Goal: Information Seeking & Learning: Learn about a topic

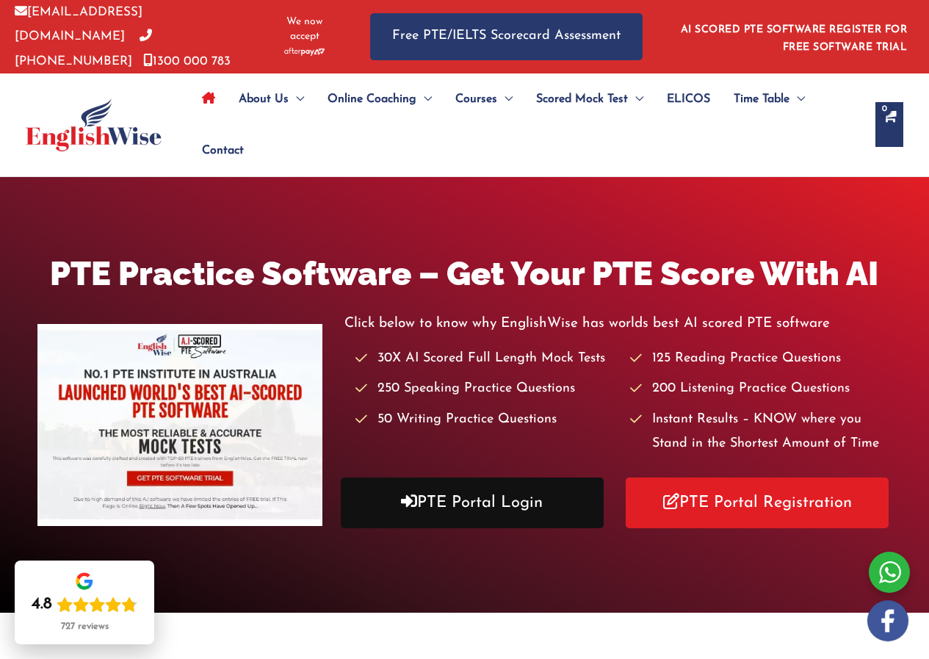
click at [493, 500] on link "PTE Portal Login" at bounding box center [472, 502] width 263 height 51
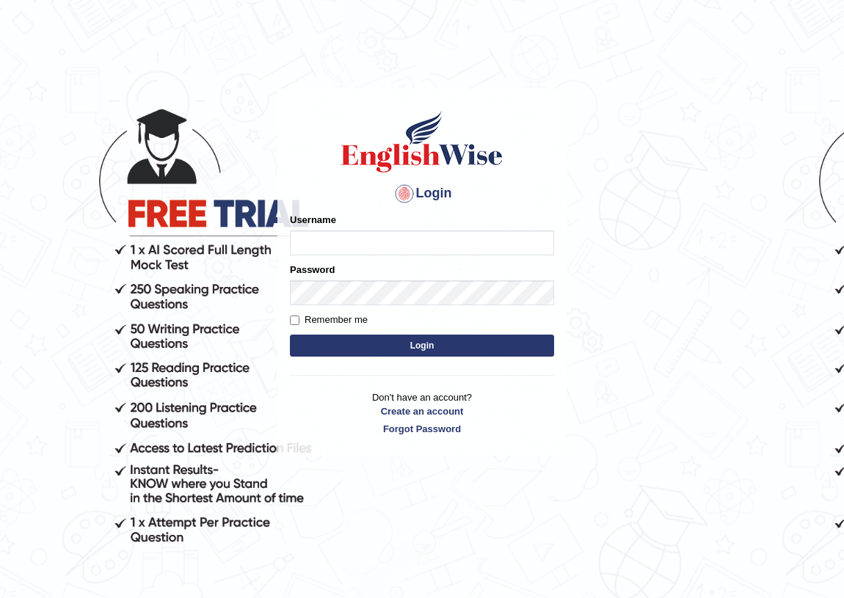
drag, startPoint x: 0, startPoint y: 0, endPoint x: 352, endPoint y: 236, distance: 423.4
click at [352, 236] on input "Username" at bounding box center [422, 243] width 264 height 25
type input "AntoninoL"
click at [413, 348] on button "Login" at bounding box center [422, 346] width 264 height 22
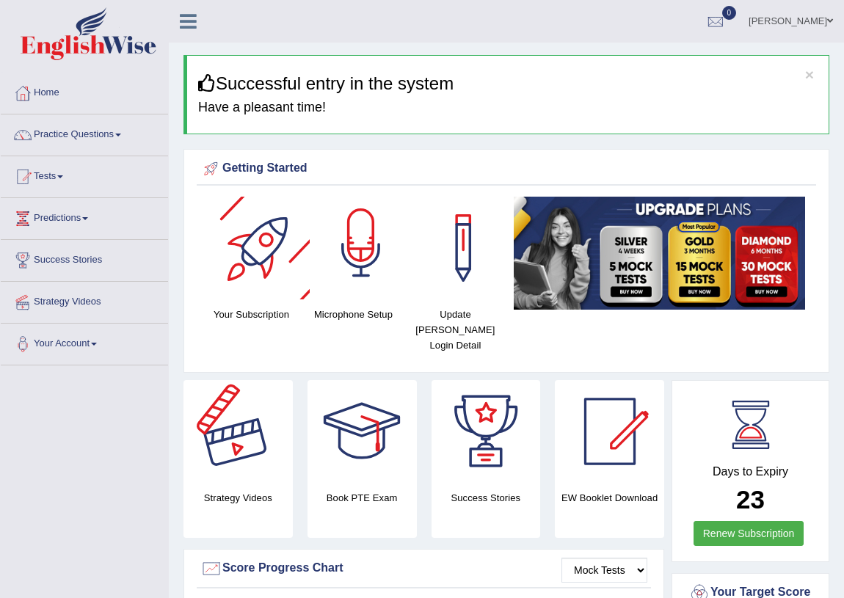
click at [358, 240] on div at bounding box center [361, 248] width 103 height 103
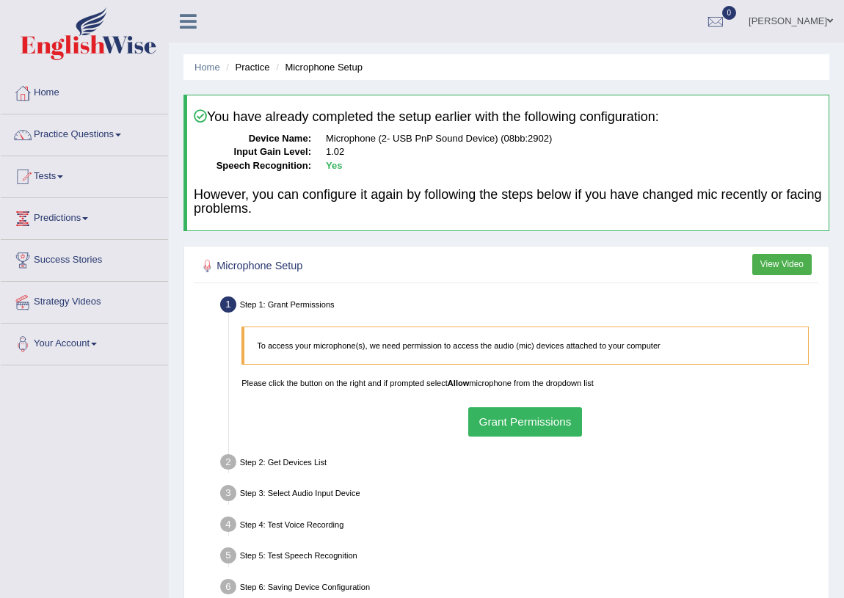
click at [515, 412] on button "Grant Permissions" at bounding box center [525, 422] width 114 height 29
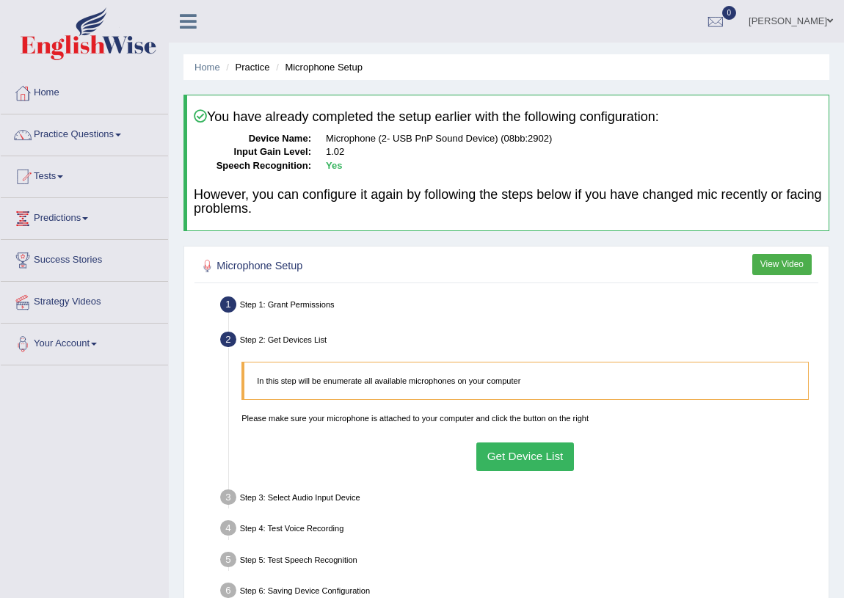
scroll to position [133, 0]
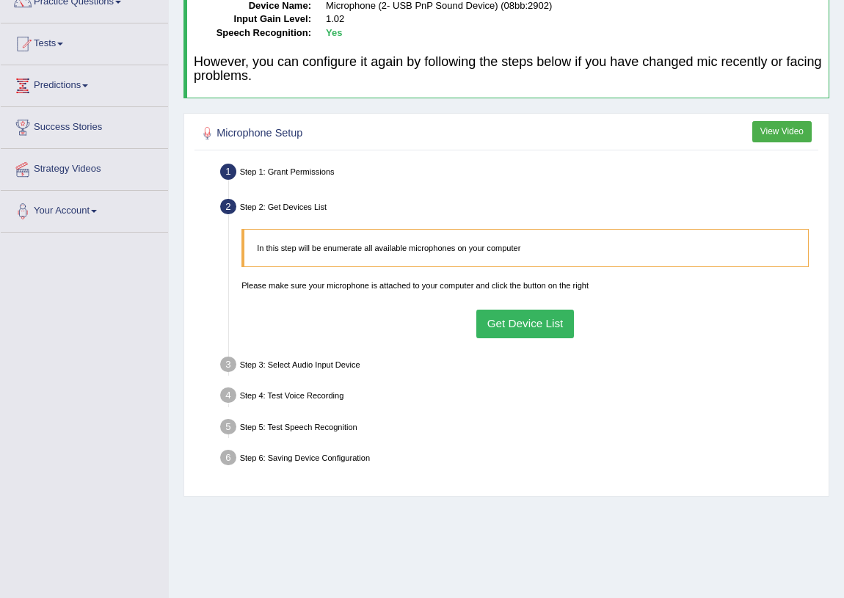
click at [515, 315] on button "Get Device List" at bounding box center [526, 324] width 98 height 29
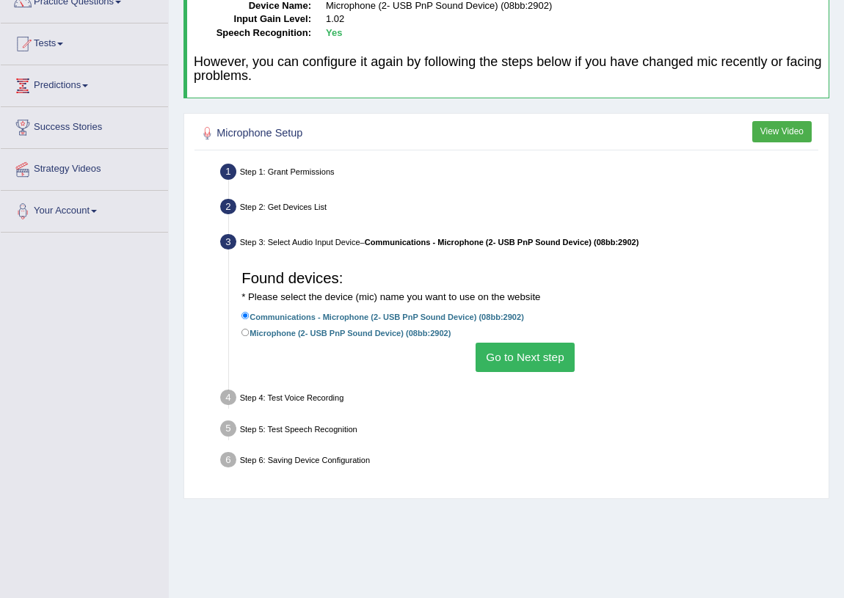
click at [349, 337] on label "Microphone (2- USB PnP Sound Device) (08bb:2902)" at bounding box center [346, 333] width 209 height 14
click at [250, 337] on input "Microphone (2- USB PnP Sound Device) (08bb:2902)" at bounding box center [246, 333] width 8 height 8
radio input "true"
click at [546, 355] on button "Go to Next step" at bounding box center [525, 357] width 99 height 29
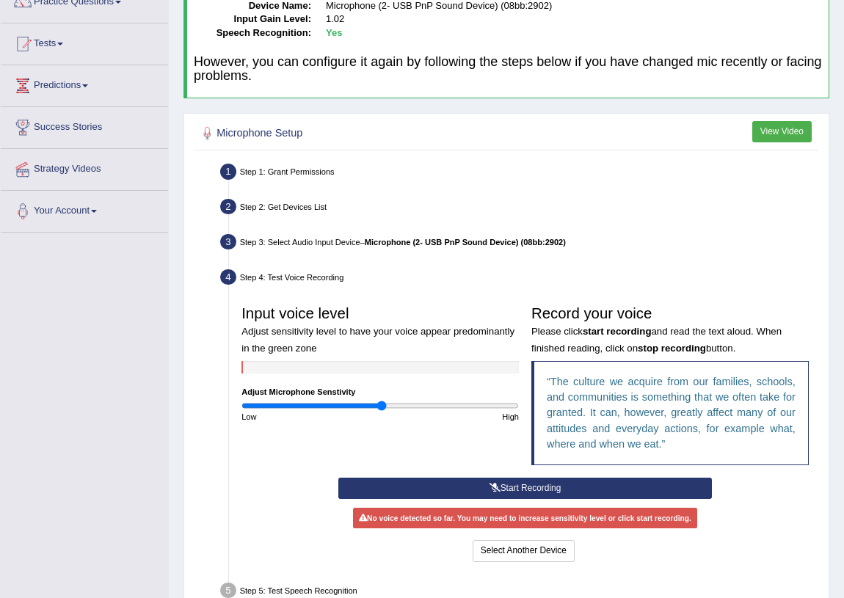
scroll to position [240, 0]
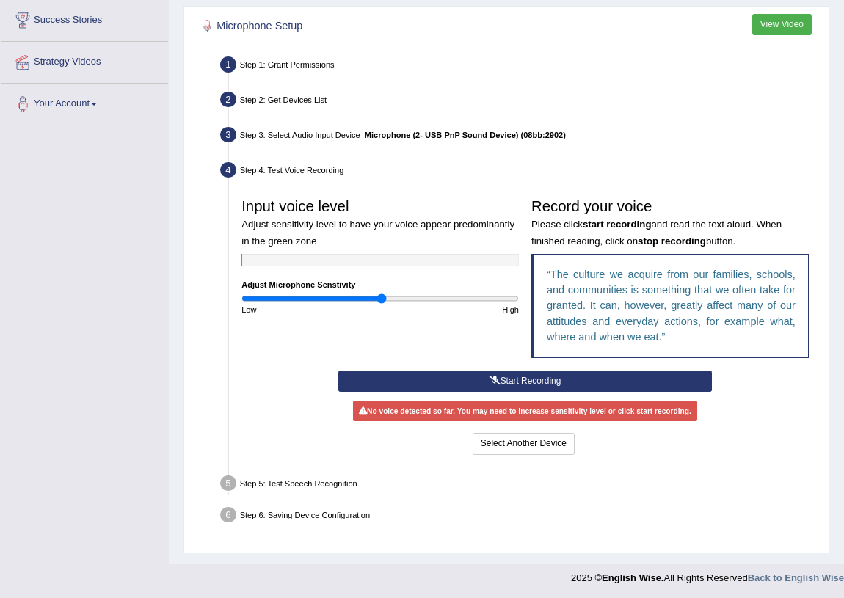
click at [513, 382] on button "Start Recording" at bounding box center [526, 381] width 374 height 21
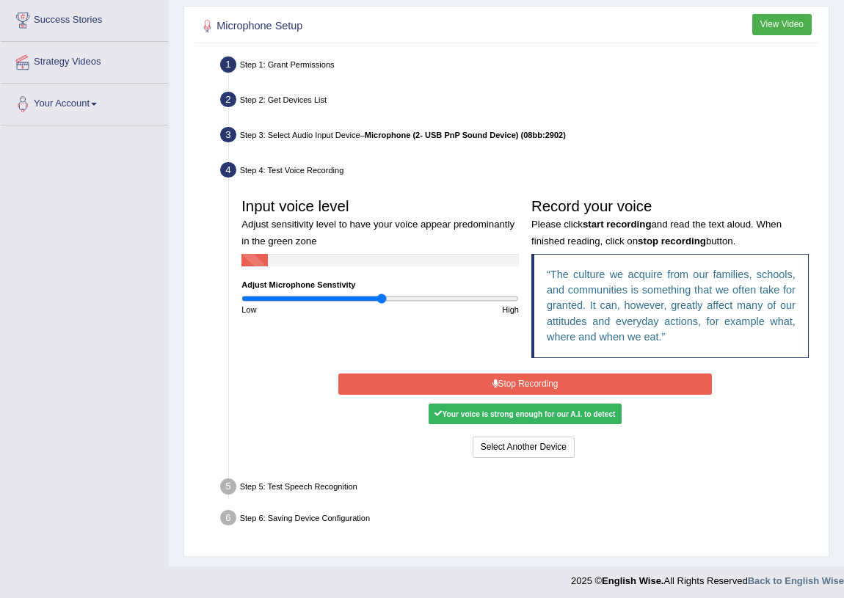
click at [494, 380] on icon at bounding box center [496, 384] width 6 height 9
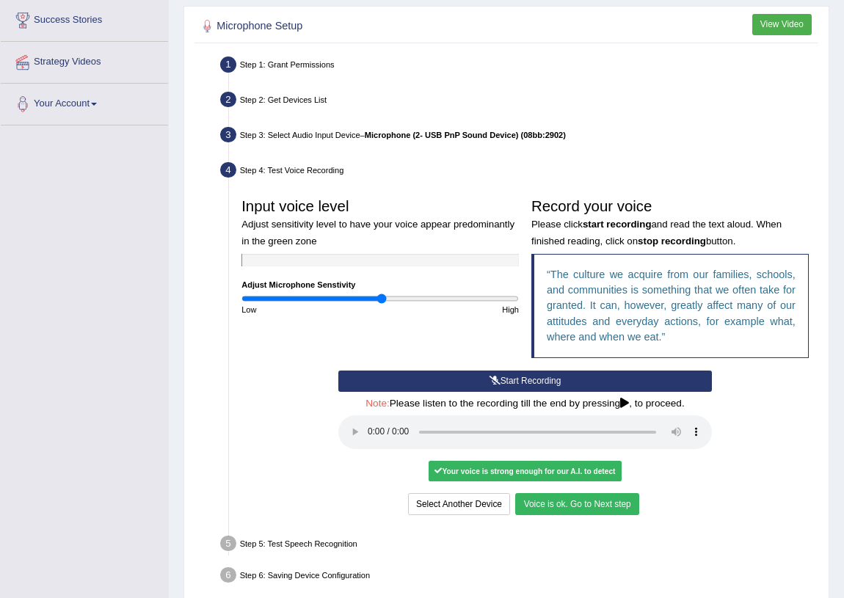
click at [565, 499] on button "Voice is ok. Go to Next step" at bounding box center [576, 503] width 123 height 21
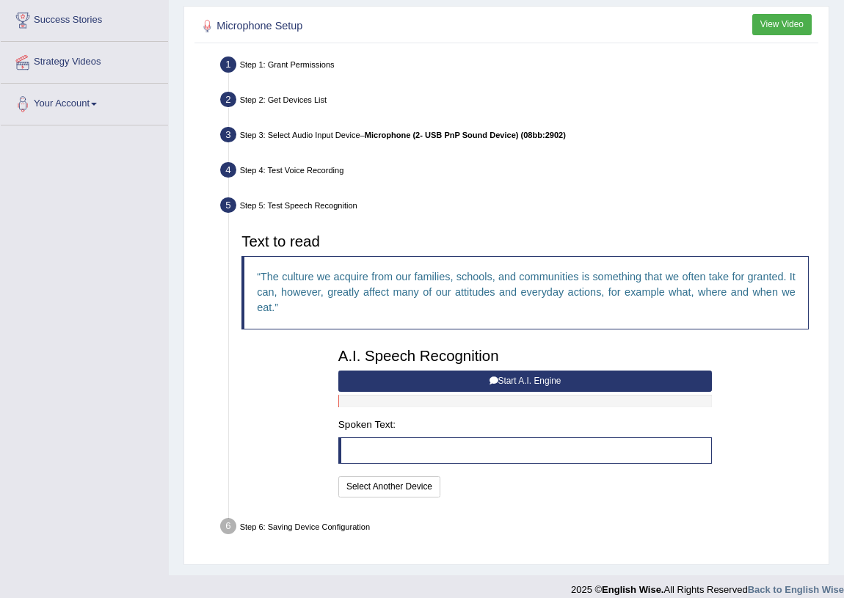
click at [524, 382] on button "Start A.I. Engine" at bounding box center [526, 381] width 374 height 21
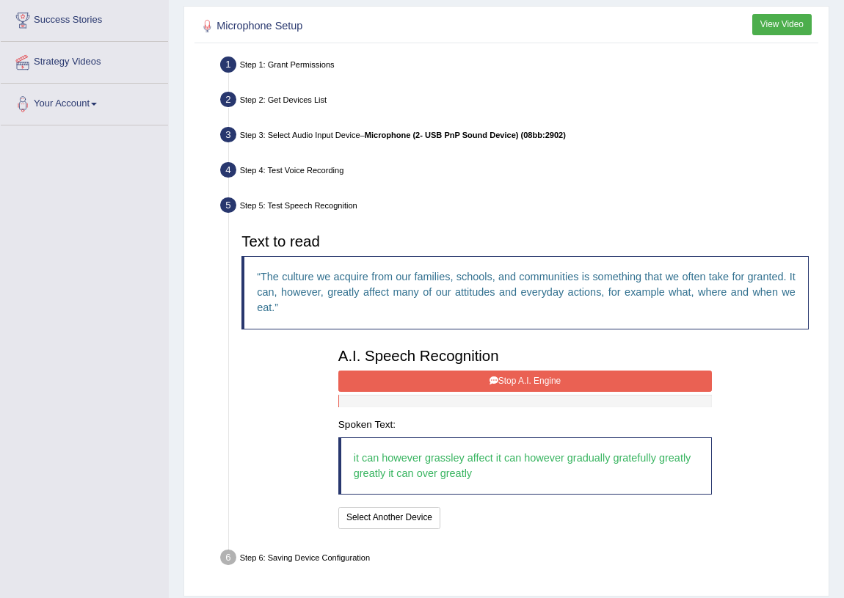
click at [472, 383] on button "Stop A.I. Engine" at bounding box center [526, 381] width 374 height 21
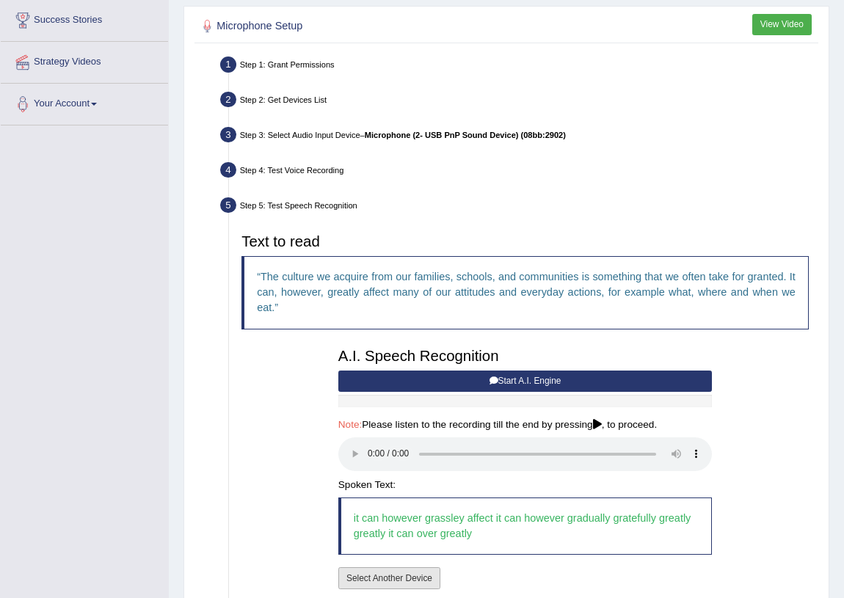
scroll to position [344, 0]
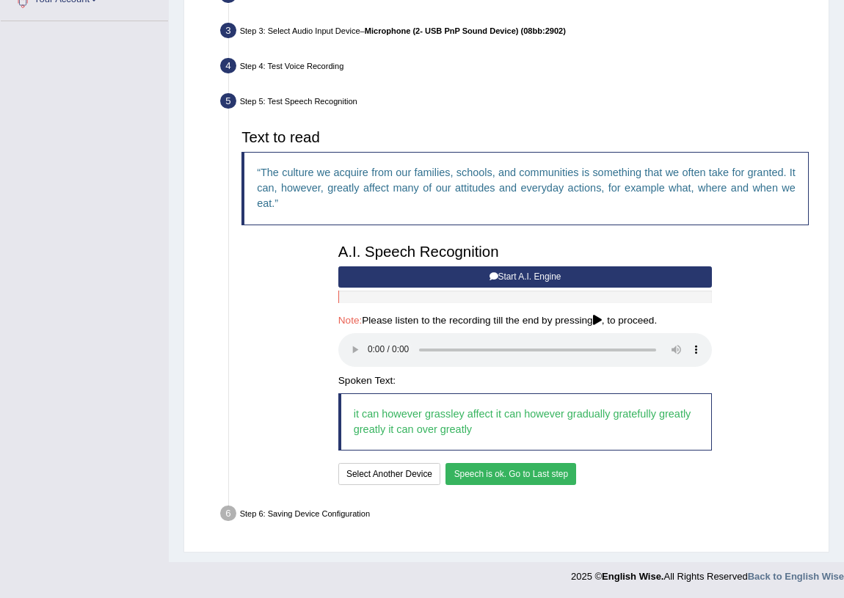
click at [496, 466] on button "Speech is ok. Go to Last step" at bounding box center [511, 473] width 131 height 21
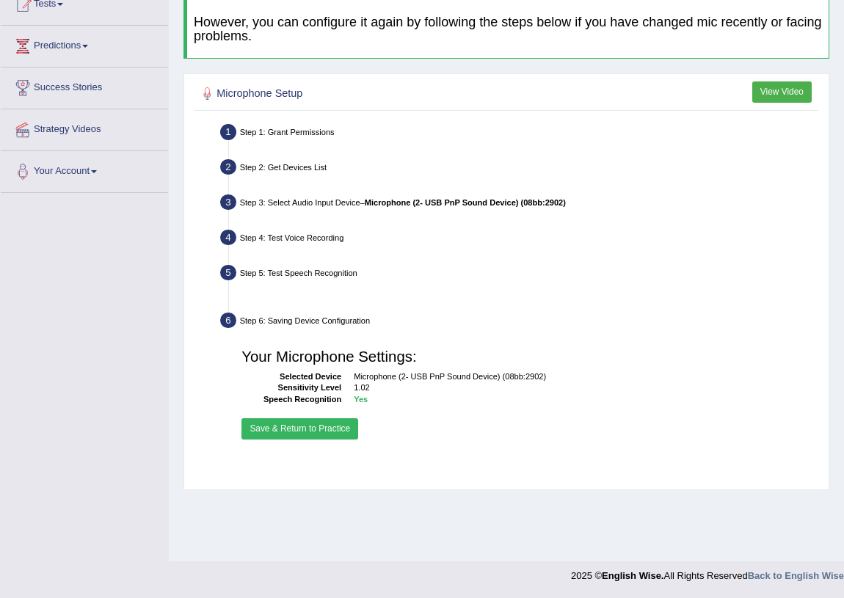
scroll to position [172, 0]
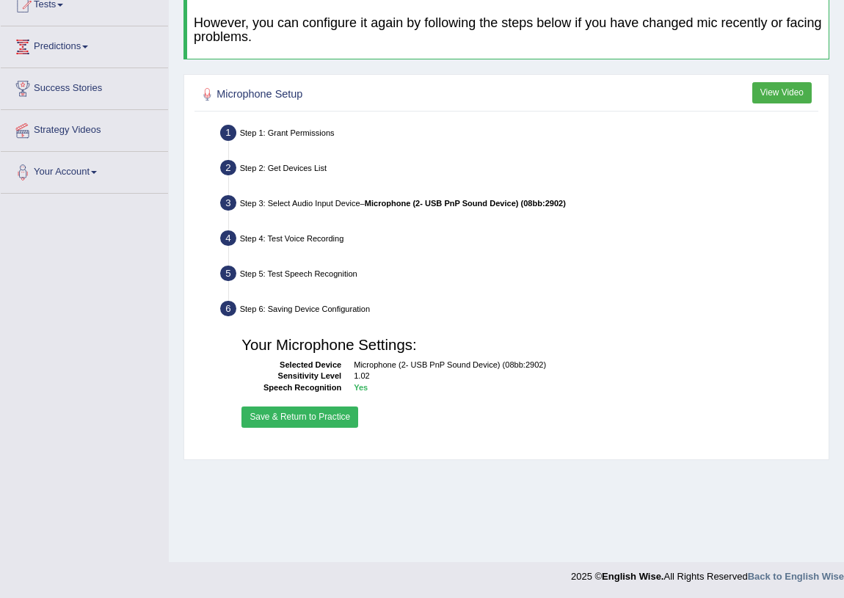
click at [319, 420] on button "Save & Return to Practice" at bounding box center [300, 417] width 117 height 21
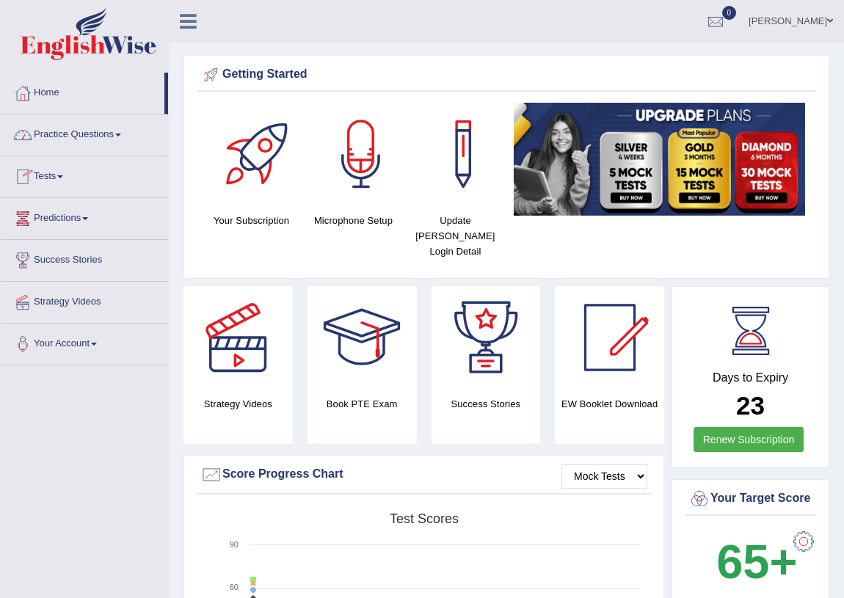
click at [87, 135] on link "Practice Questions" at bounding box center [84, 133] width 167 height 37
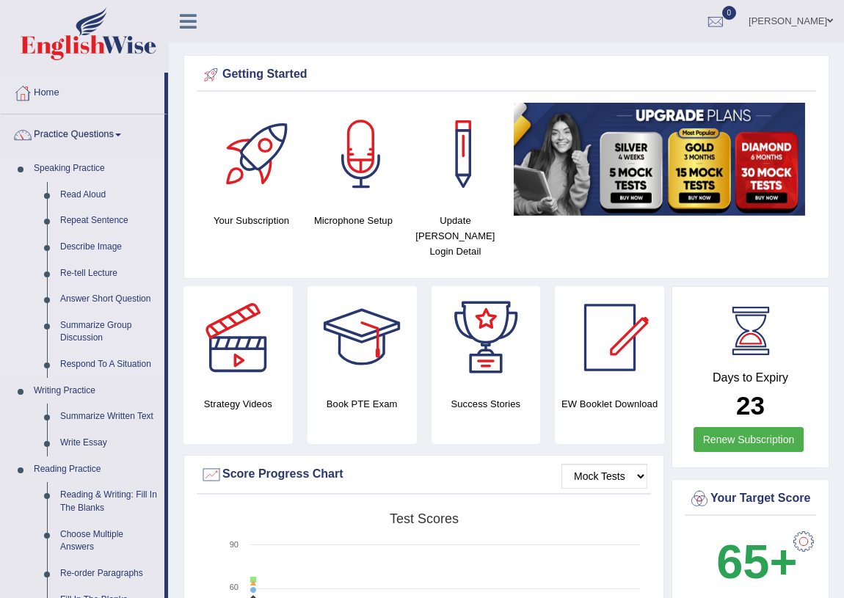
click at [87, 195] on link "Read Aloud" at bounding box center [109, 195] width 111 height 26
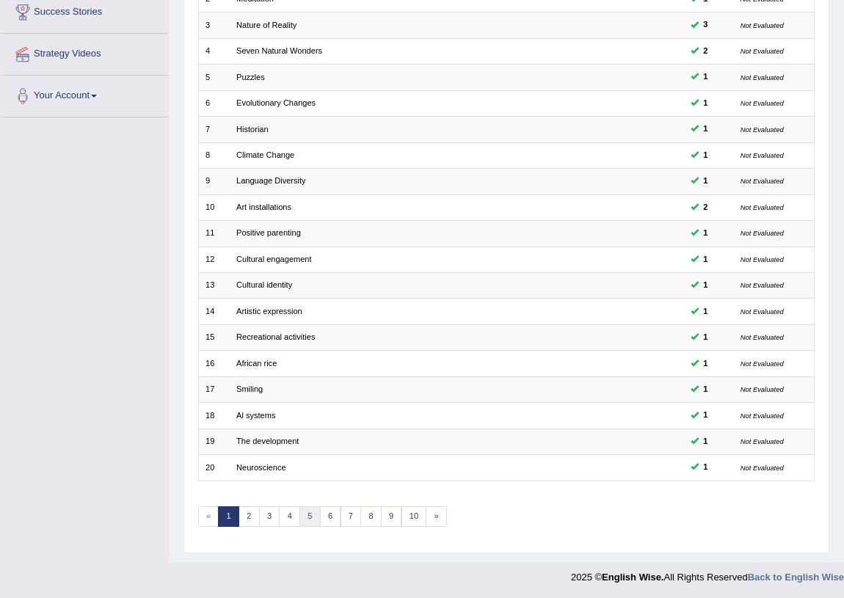
click at [301, 518] on link "5" at bounding box center [310, 517] width 21 height 21
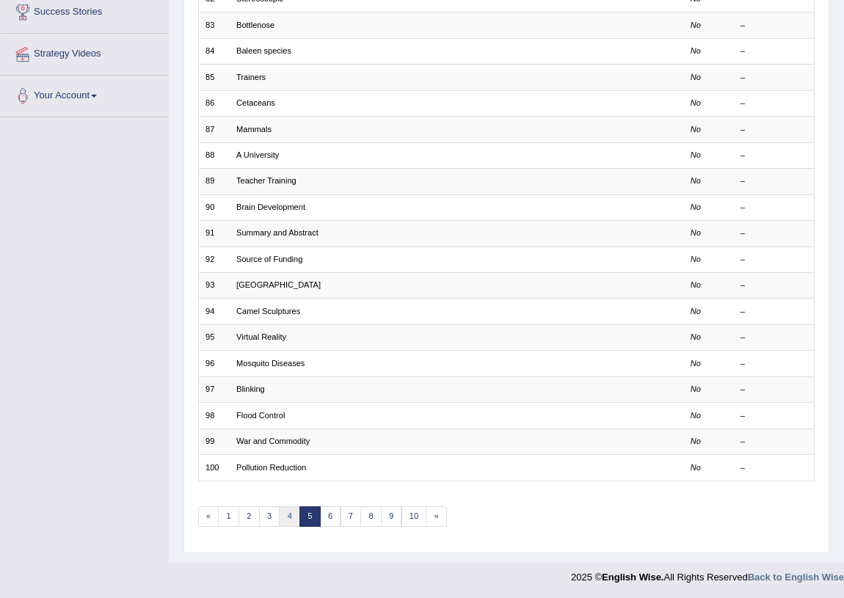
click at [291, 513] on link "4" at bounding box center [289, 517] width 21 height 21
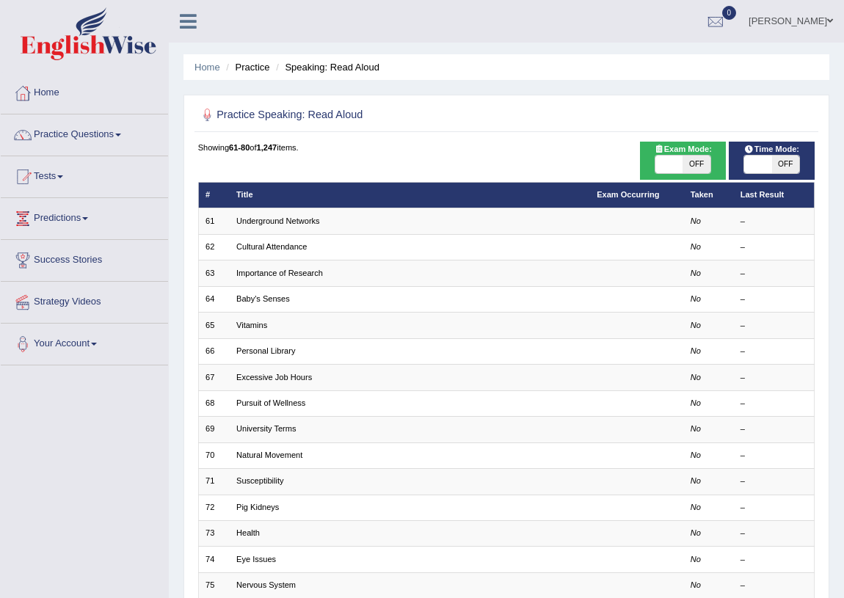
click at [796, 164] on span "OFF" at bounding box center [785, 165] width 27 height 18
checkbox input "true"
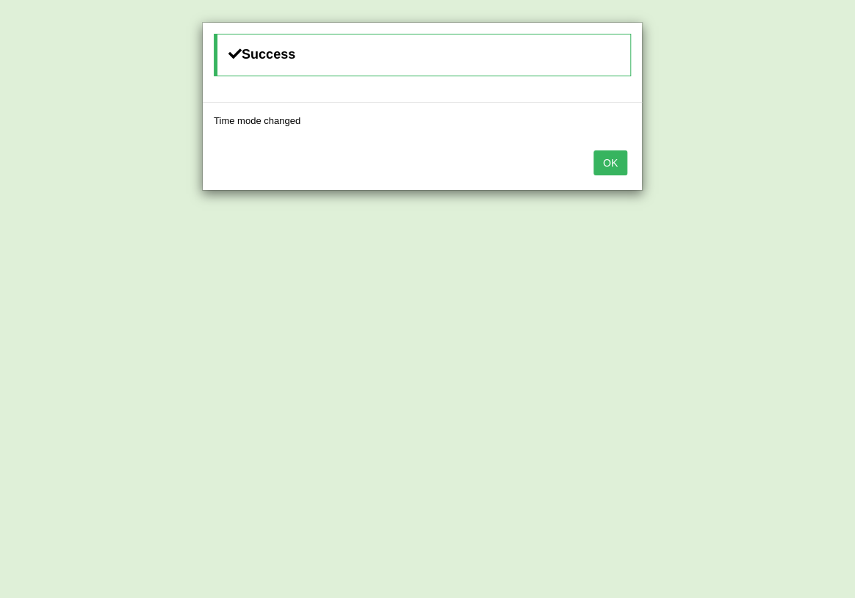
click at [616, 156] on button "OK" at bounding box center [610, 163] width 34 height 25
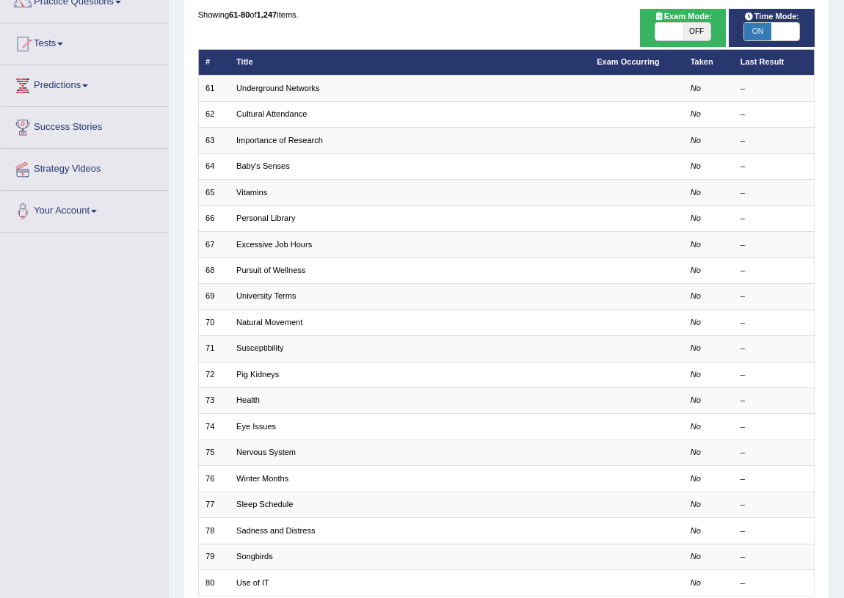
scroll to position [248, 0]
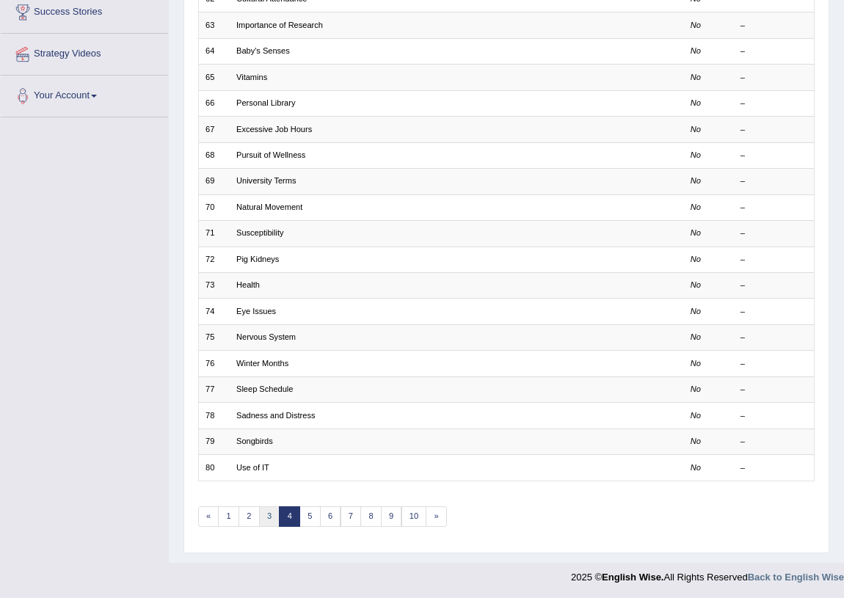
click at [275, 511] on link "3" at bounding box center [269, 517] width 21 height 21
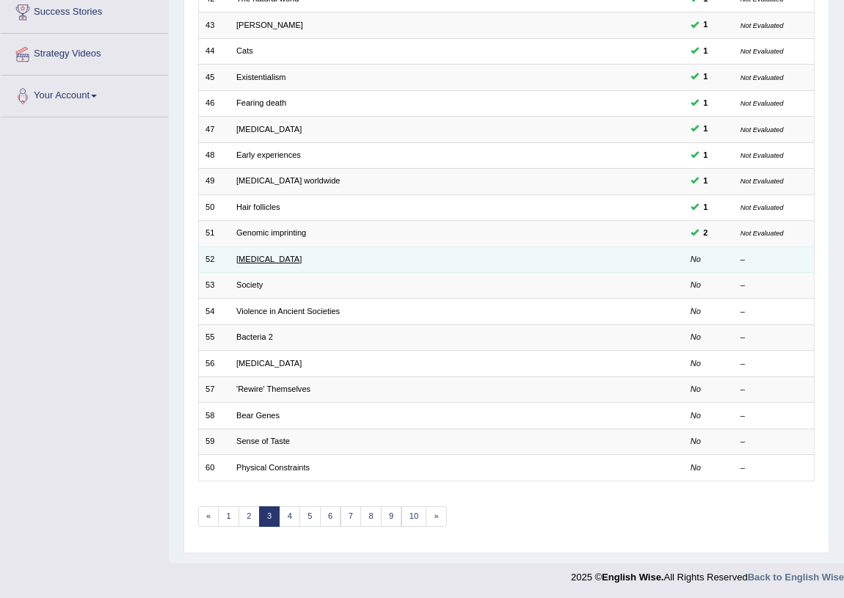
click at [263, 255] on link "Alzheimer's Disease" at bounding box center [268, 259] width 65 height 9
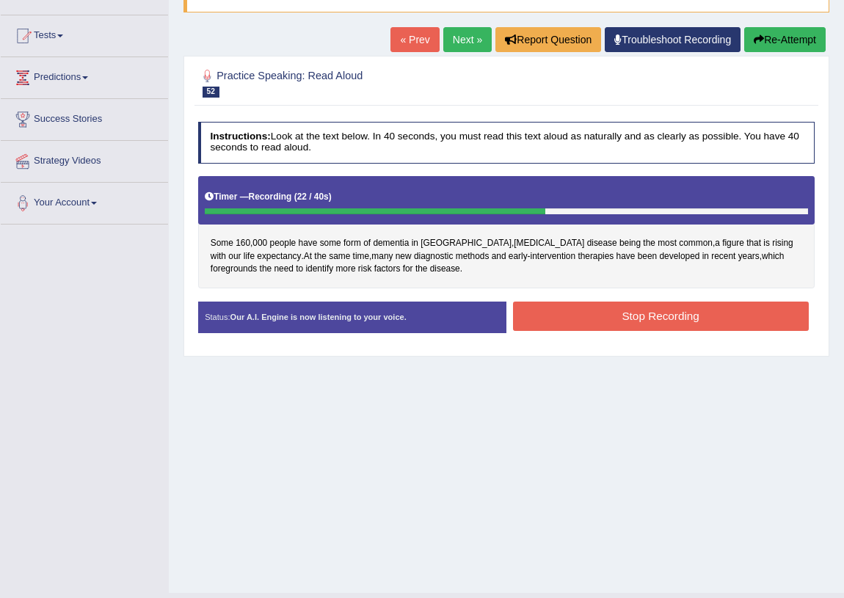
click at [653, 317] on button "Stop Recording" at bounding box center [661, 316] width 296 height 29
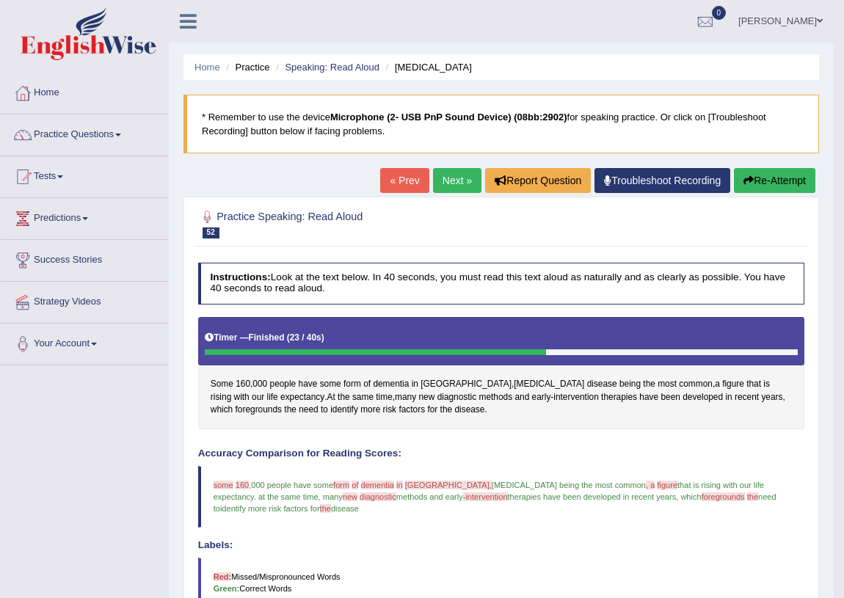
click at [457, 184] on link "Next »" at bounding box center [457, 180] width 48 height 25
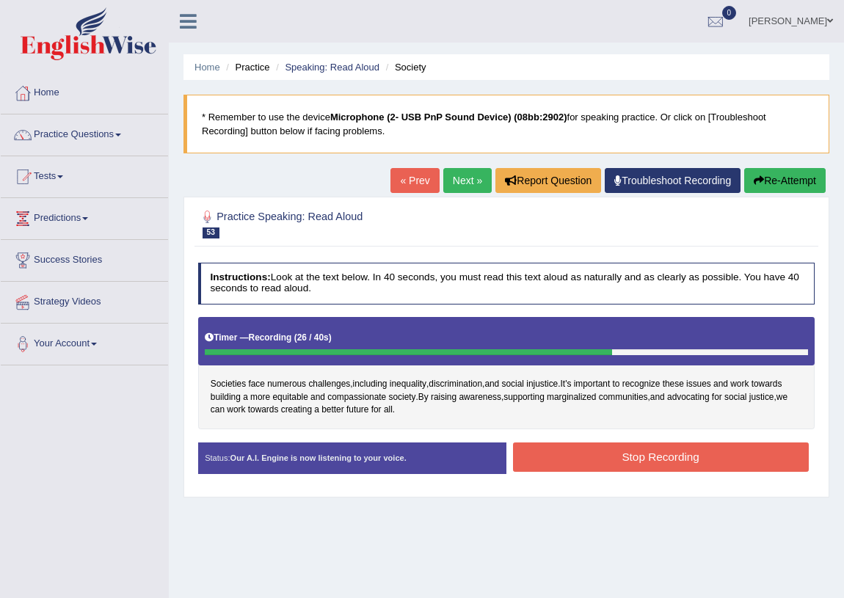
click at [609, 453] on button "Stop Recording" at bounding box center [661, 457] width 296 height 29
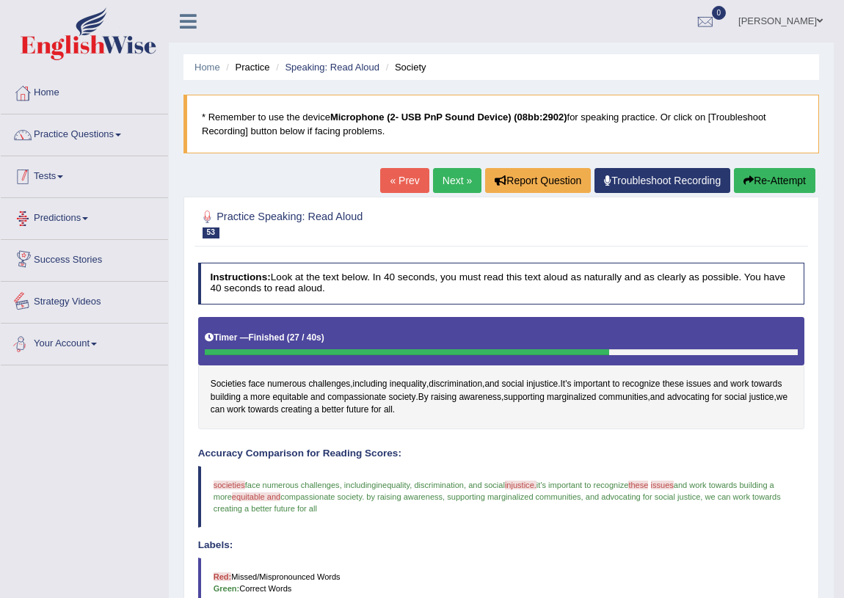
click at [63, 140] on link "Practice Questions" at bounding box center [84, 133] width 167 height 37
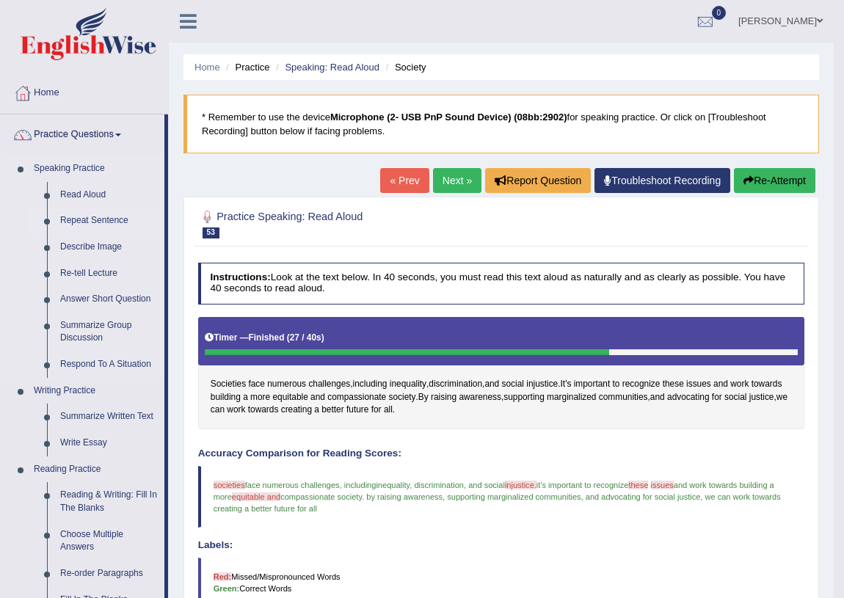
click at [108, 220] on link "Repeat Sentence" at bounding box center [109, 221] width 111 height 26
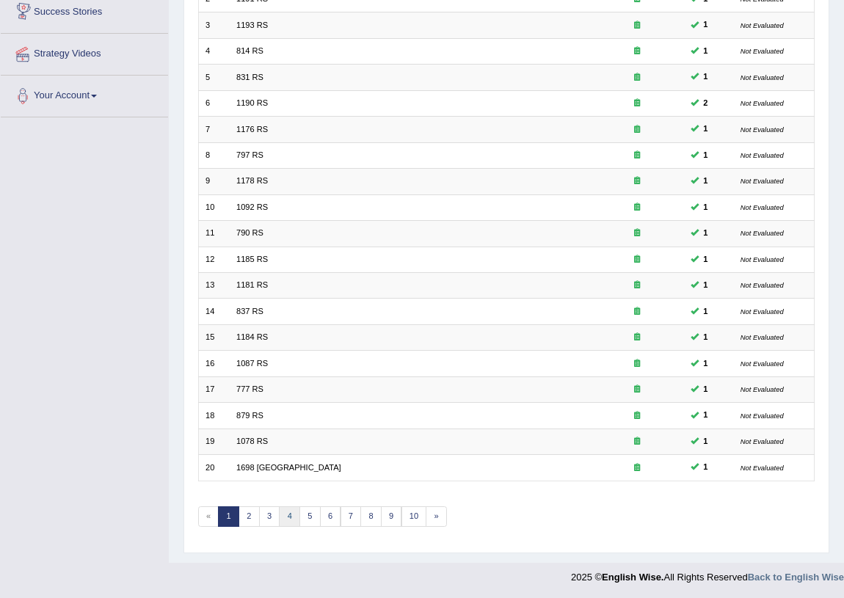
click at [282, 515] on link "4" at bounding box center [289, 517] width 21 height 21
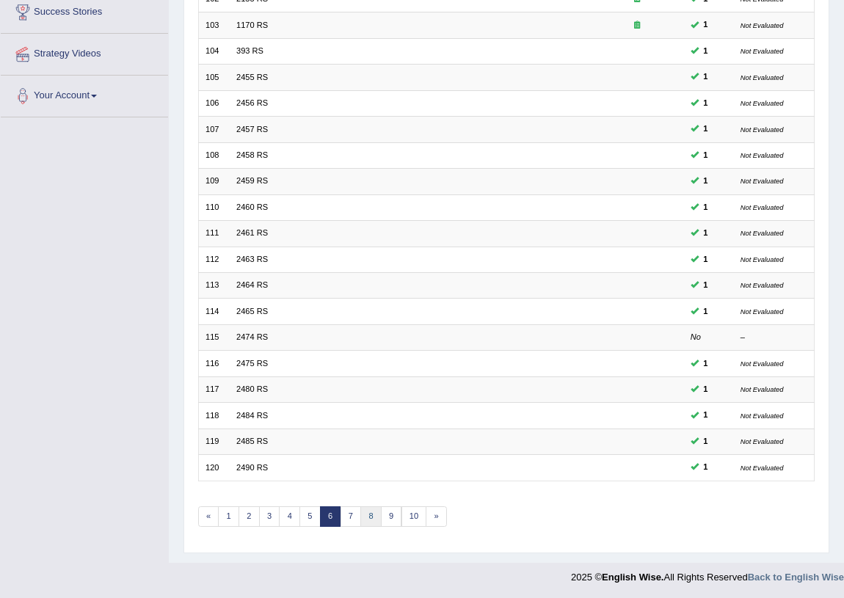
click at [373, 517] on link "8" at bounding box center [371, 517] width 21 height 21
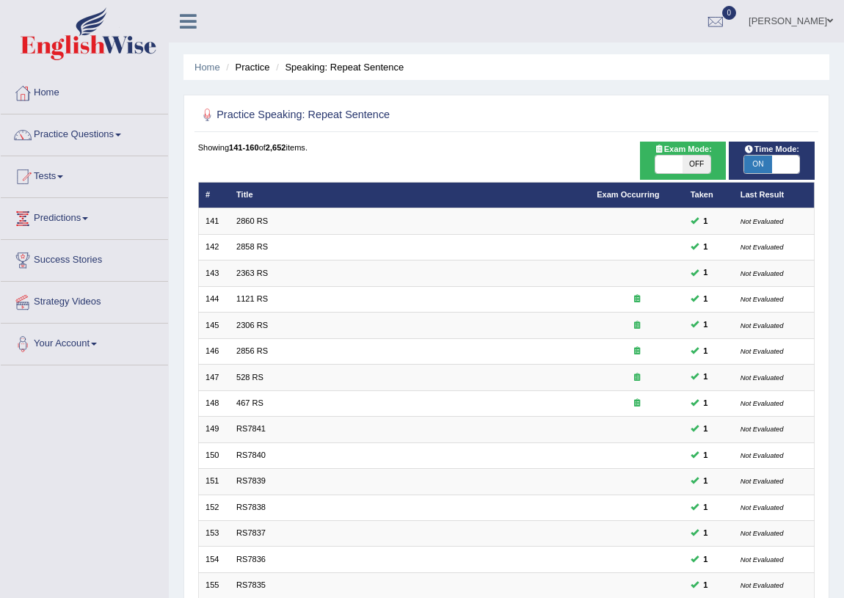
scroll to position [248, 0]
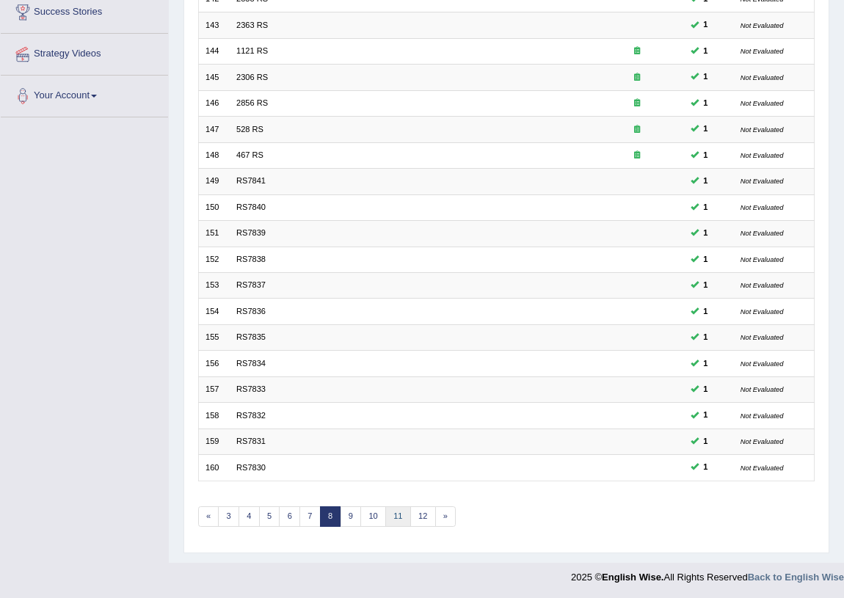
click at [389, 517] on link "11" at bounding box center [399, 517] width 26 height 21
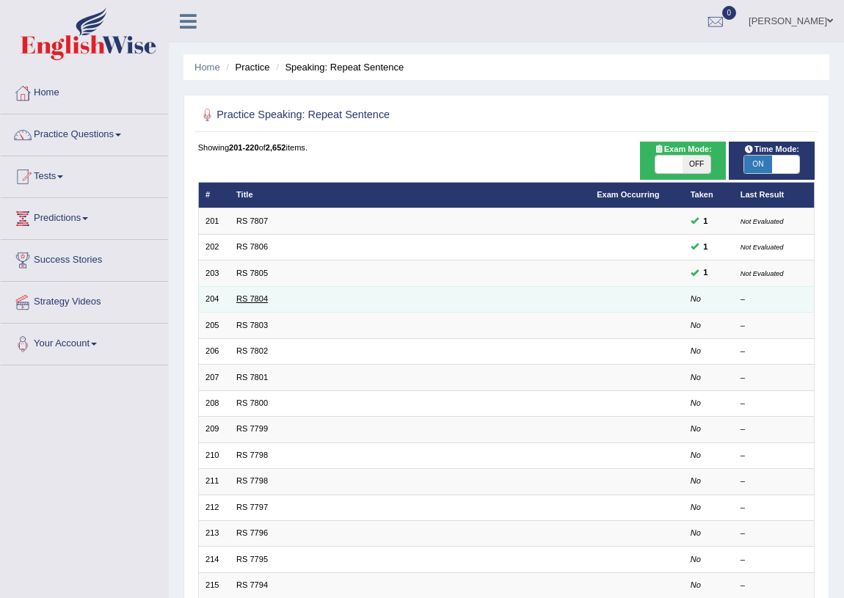
click at [264, 294] on link "RS 7804" at bounding box center [252, 298] width 32 height 9
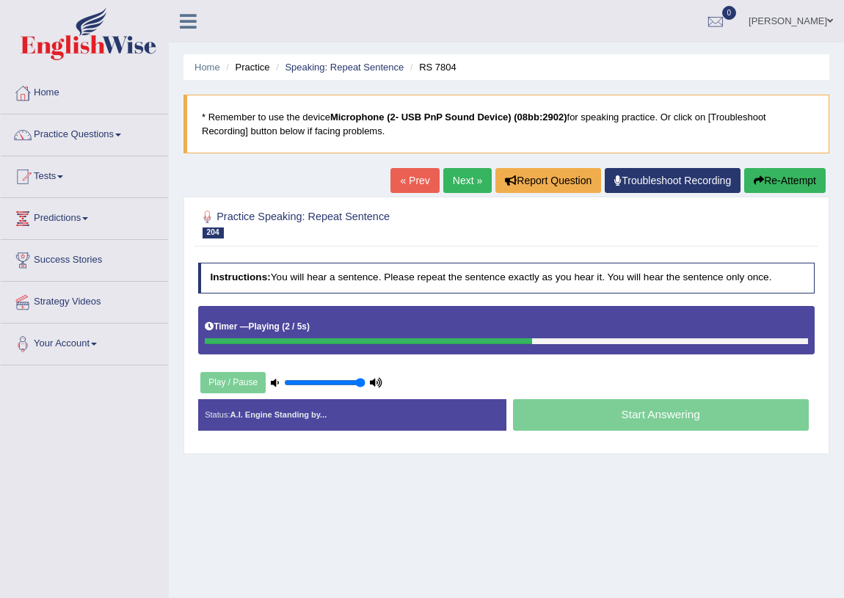
drag, startPoint x: 352, startPoint y: 385, endPoint x: 375, endPoint y: 380, distance: 23.9
type input "1"
click at [366, 380] on input "range" at bounding box center [325, 383] width 82 height 10
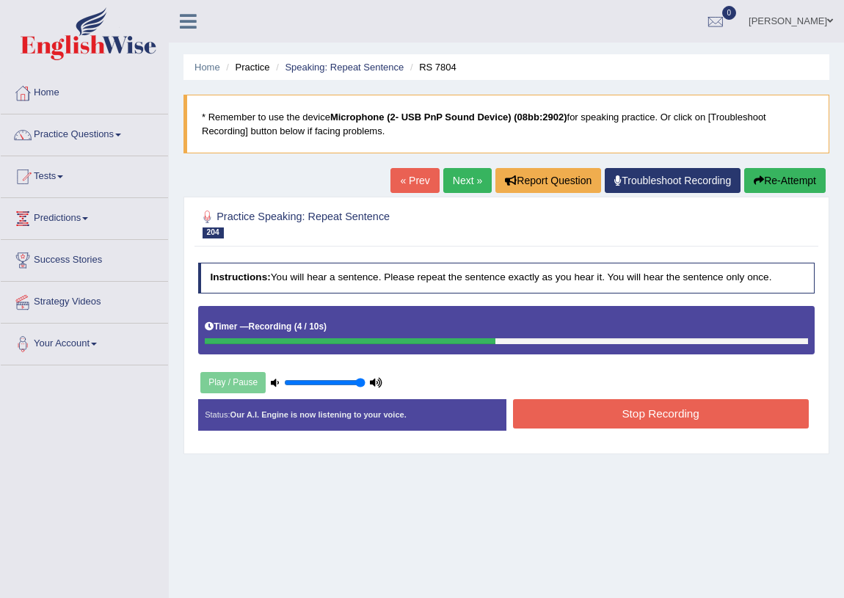
click at [627, 413] on button "Stop Recording" at bounding box center [661, 413] width 296 height 29
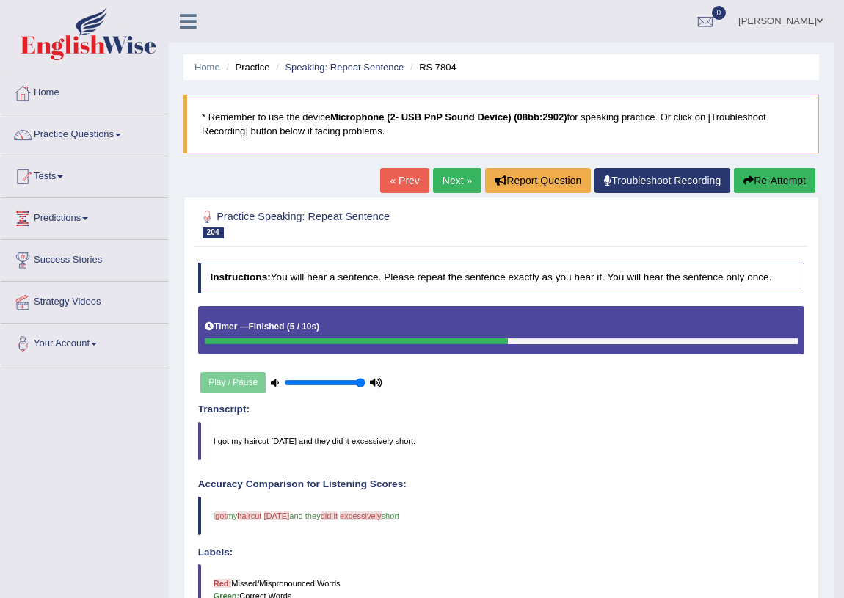
click at [455, 189] on link "Next »" at bounding box center [457, 180] width 48 height 25
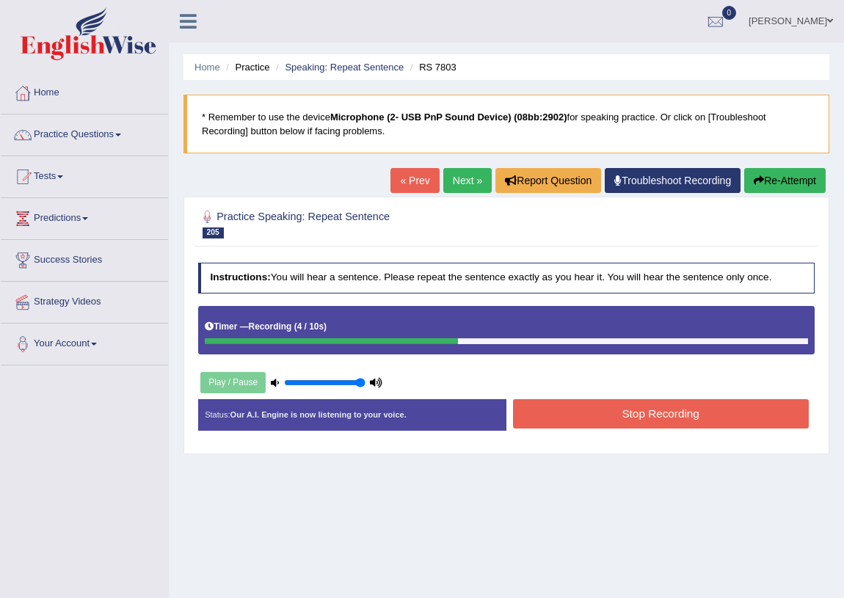
click at [614, 410] on button "Stop Recording" at bounding box center [661, 413] width 296 height 29
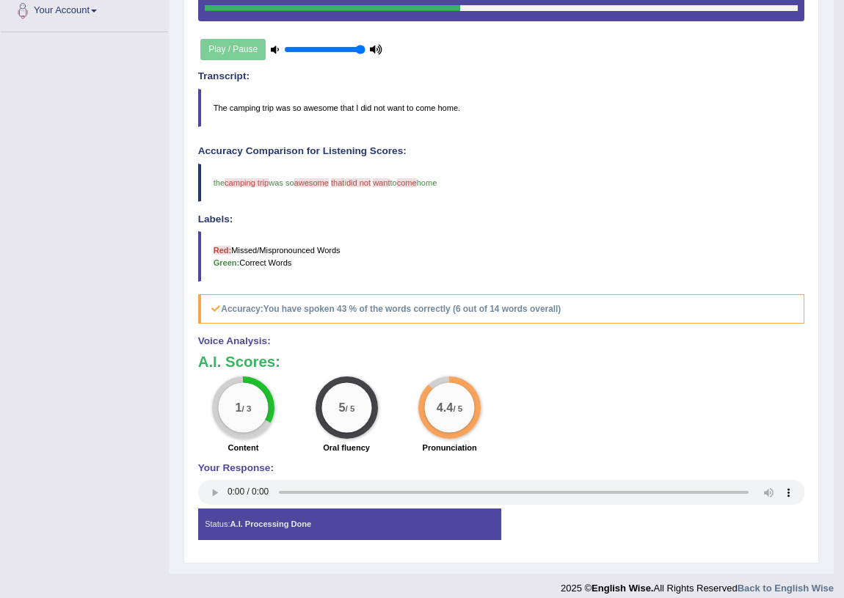
scroll to position [133, 0]
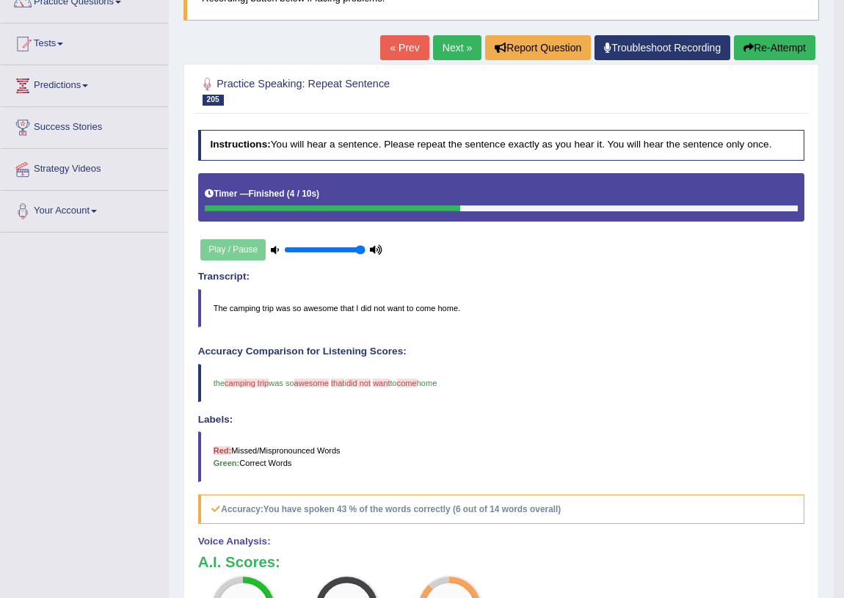
click at [446, 50] on link "Next »" at bounding box center [457, 47] width 48 height 25
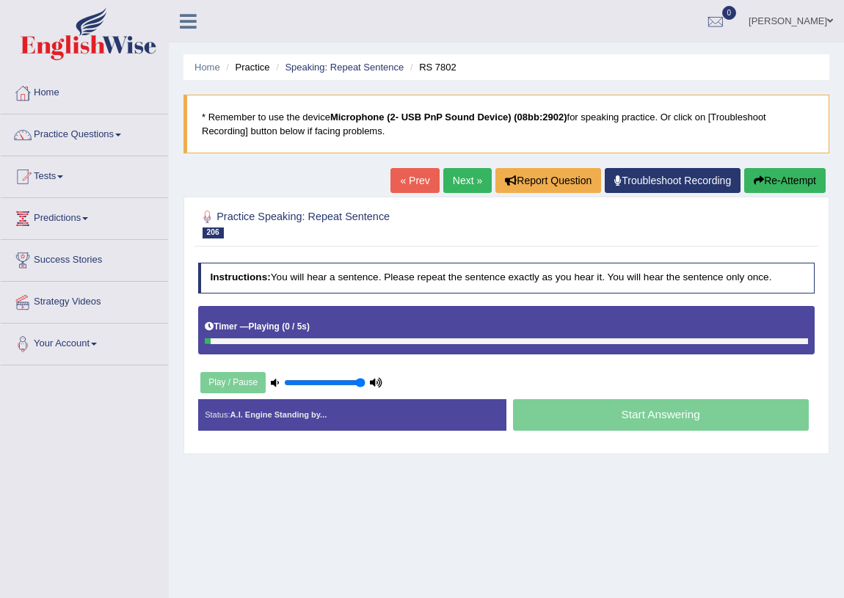
click at [518, 533] on div "Home Practice Speaking: Repeat Sentence RS 7802 * Remember to use the device Mi…" at bounding box center [507, 367] width 676 height 734
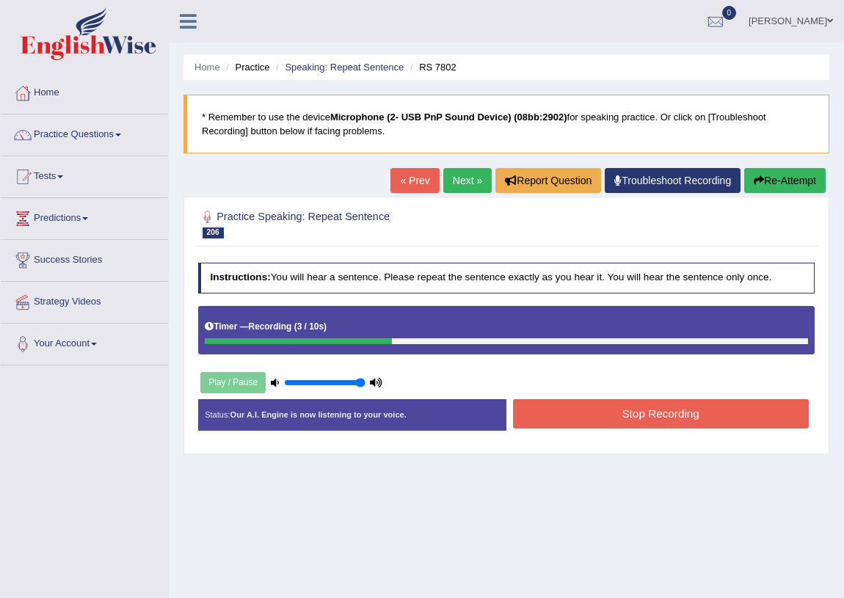
click at [640, 401] on button "Stop Recording" at bounding box center [661, 413] width 296 height 29
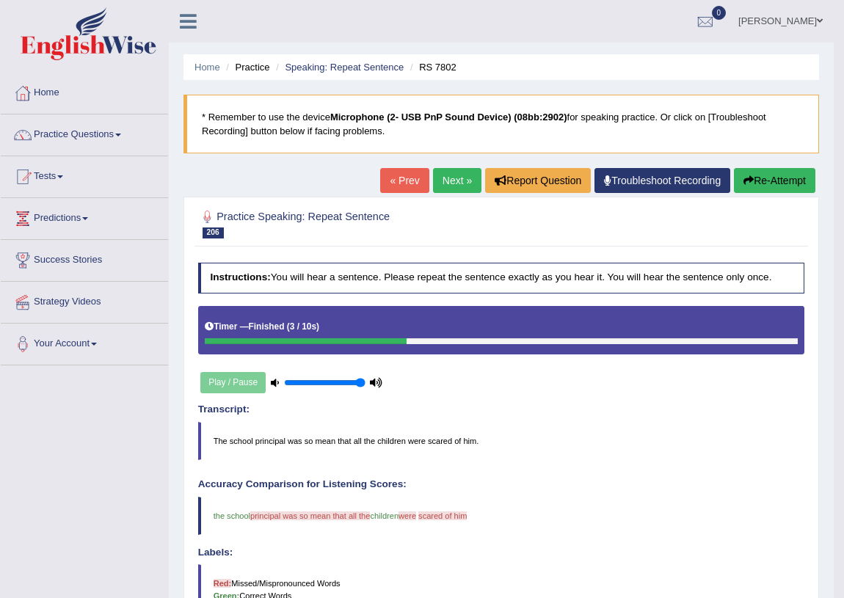
click at [448, 182] on link "Next »" at bounding box center [457, 180] width 48 height 25
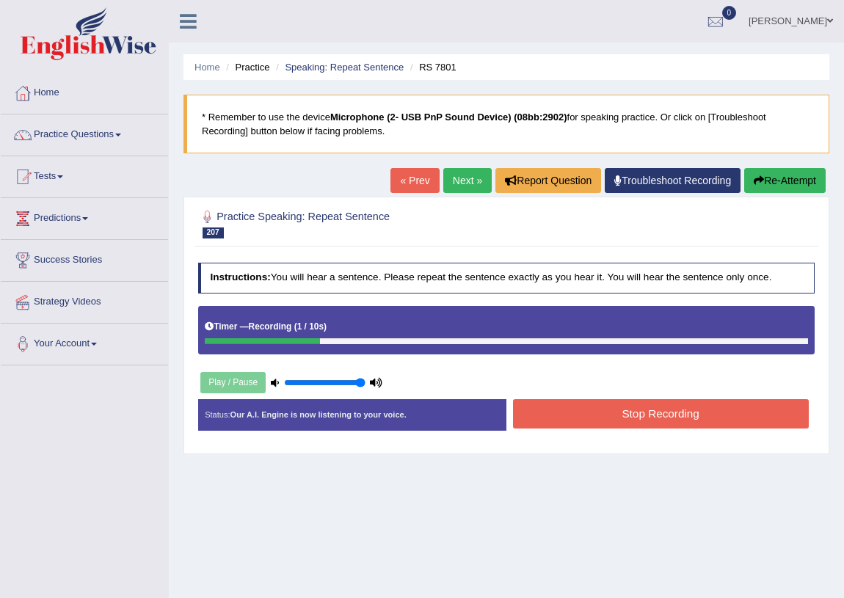
click at [789, 172] on button "Re-Attempt" at bounding box center [786, 180] width 82 height 25
click at [641, 406] on button "Stop Recording" at bounding box center [661, 413] width 296 height 29
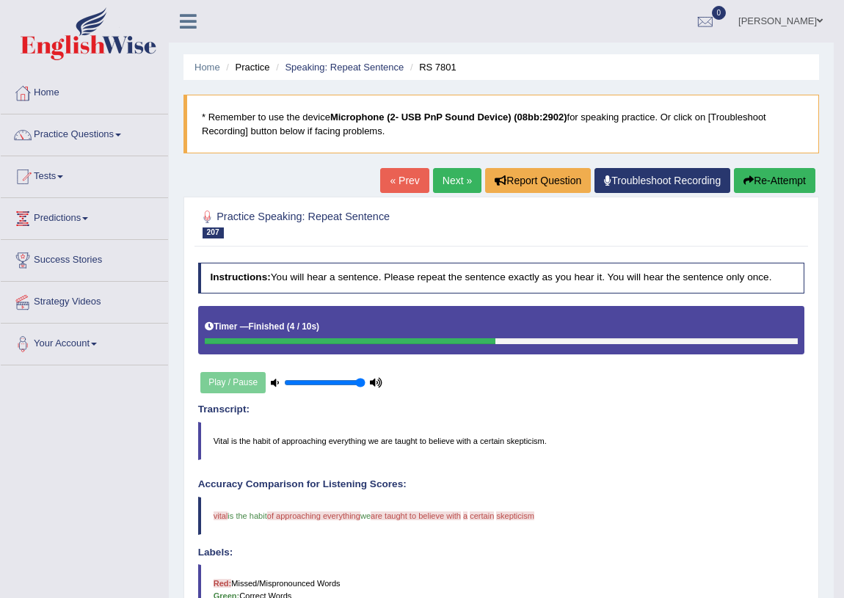
click at [450, 169] on link "Next »" at bounding box center [457, 180] width 48 height 25
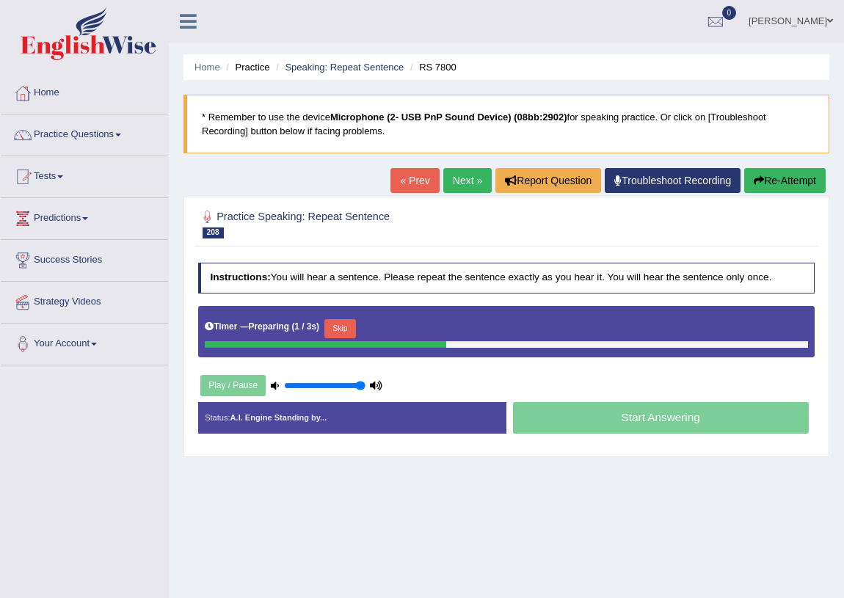
scroll to position [66, 0]
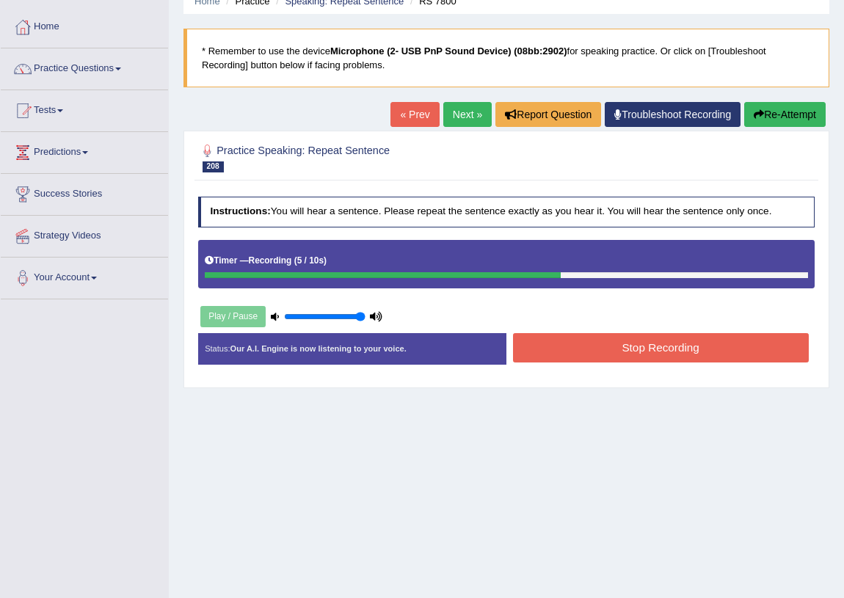
click at [631, 342] on button "Stop Recording" at bounding box center [661, 347] width 296 height 29
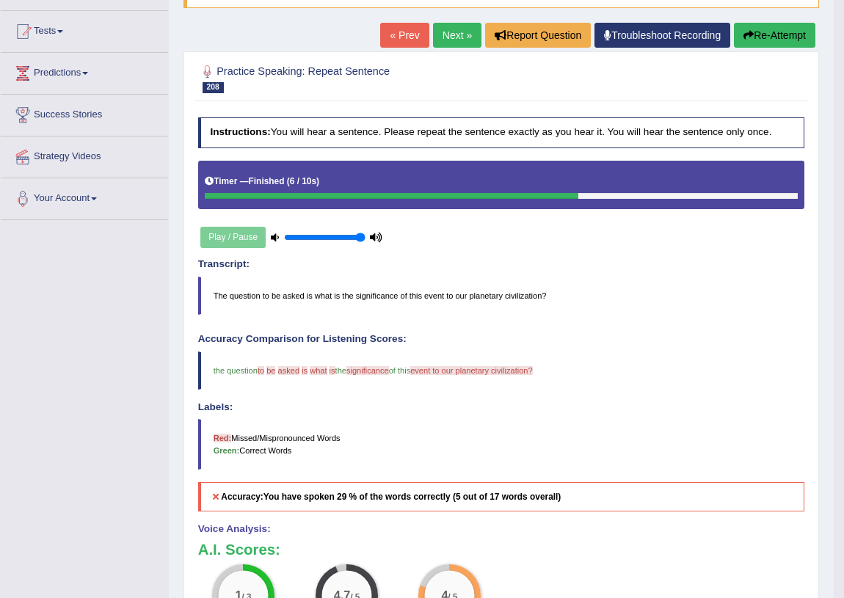
scroll to position [0, 0]
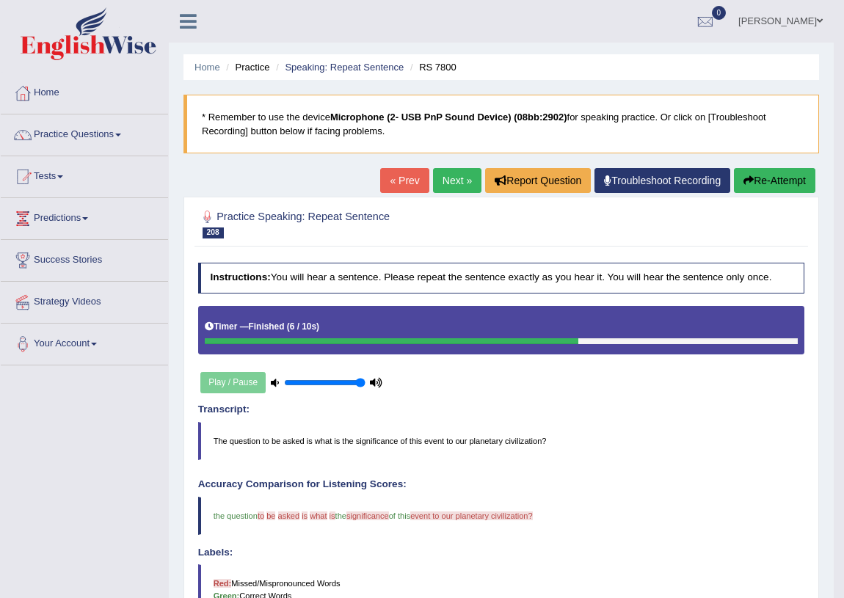
click at [452, 184] on link "Next »" at bounding box center [457, 180] width 48 height 25
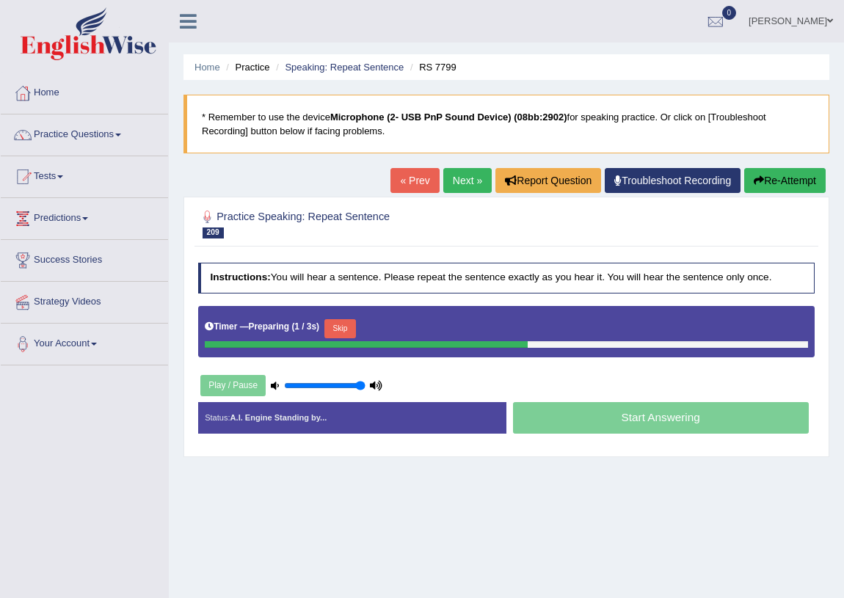
click at [122, 491] on div "Toggle navigation Home Practice Questions Speaking Practice Read Aloud Repeat S…" at bounding box center [422, 382] width 844 height 764
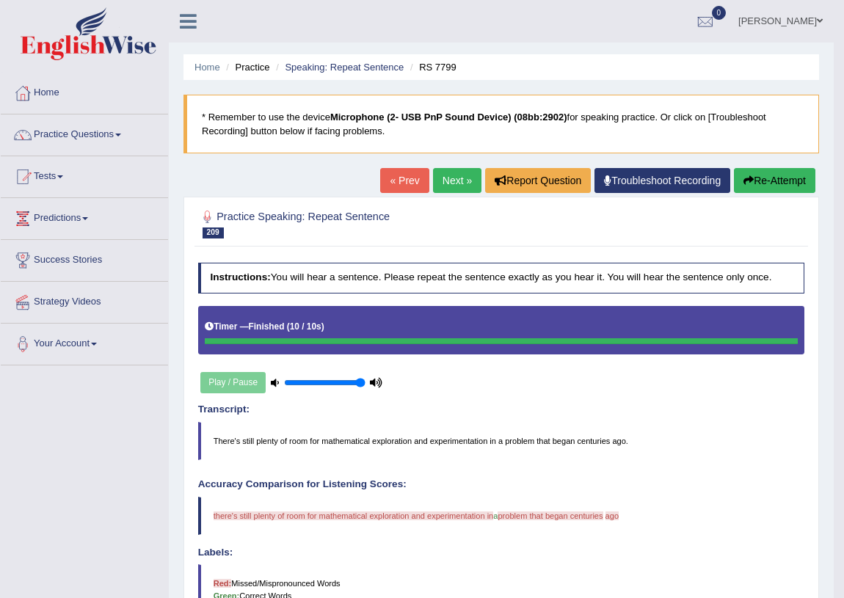
click at [744, 189] on button "Re-Attempt" at bounding box center [775, 180] width 82 height 25
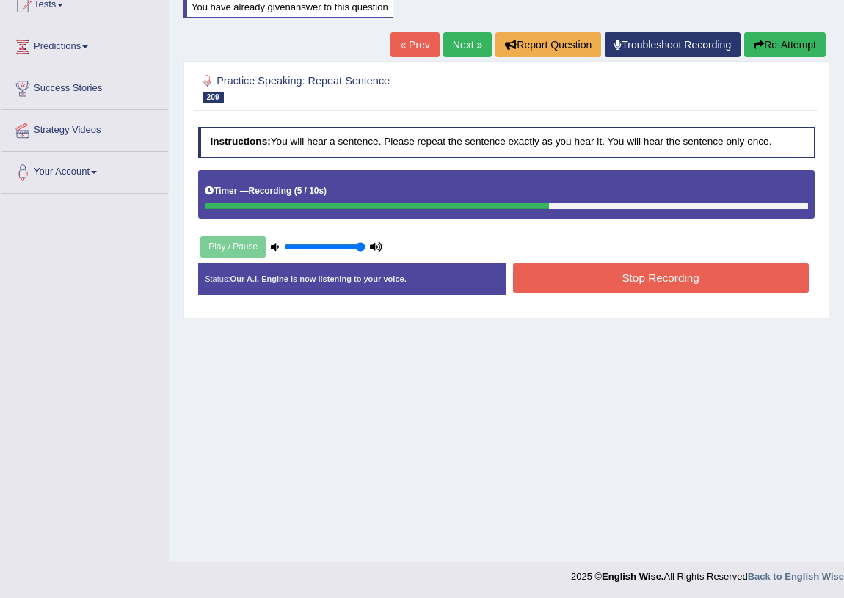
click at [612, 275] on button "Stop Recording" at bounding box center [661, 278] width 296 height 29
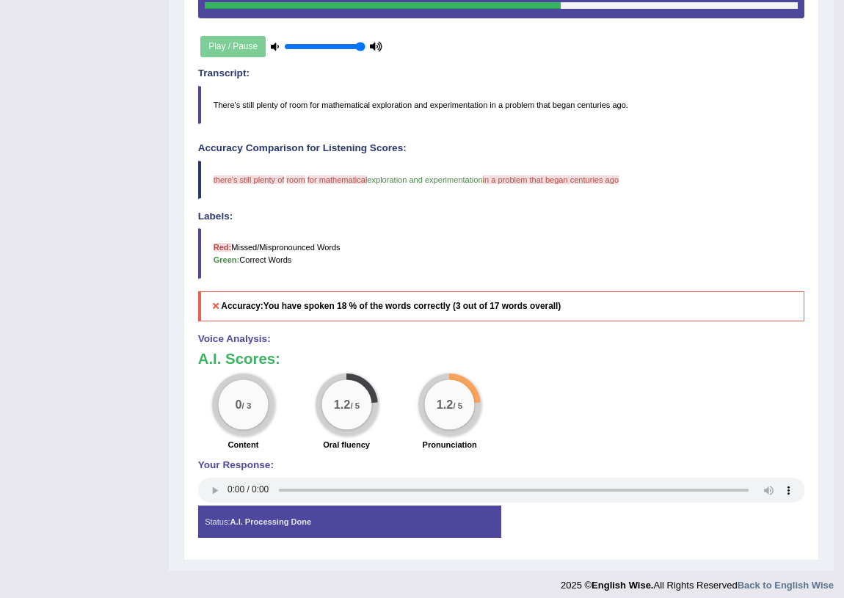
scroll to position [38, 0]
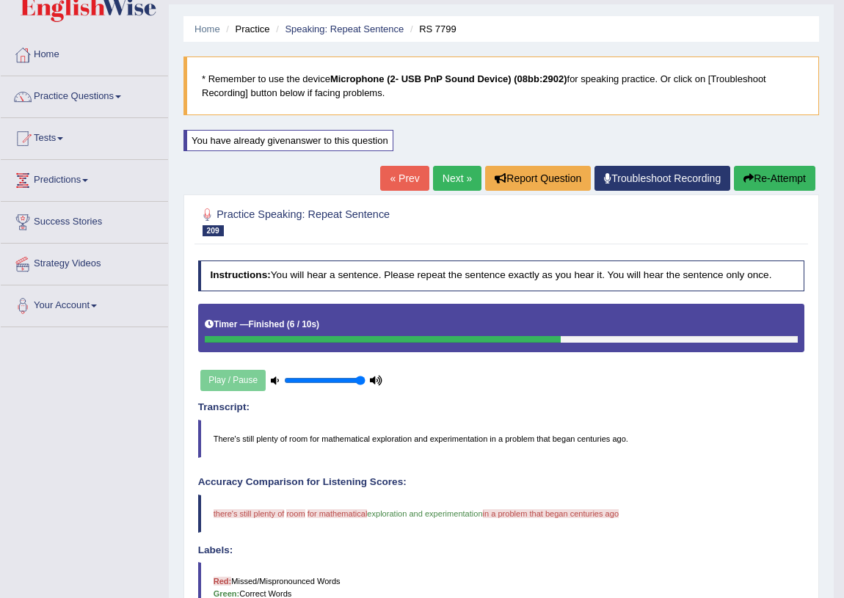
click at [460, 177] on link "Next »" at bounding box center [457, 178] width 48 height 25
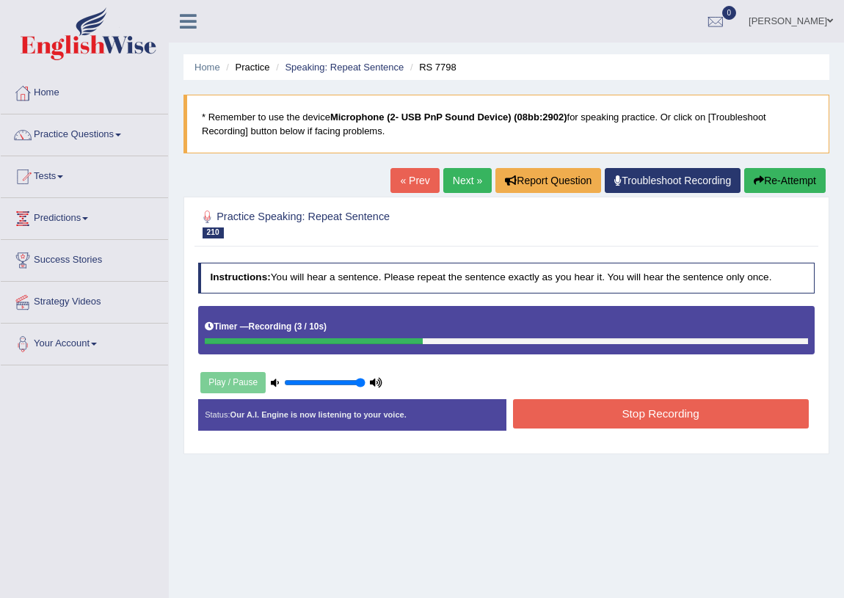
click at [650, 417] on button "Stop Recording" at bounding box center [661, 413] width 296 height 29
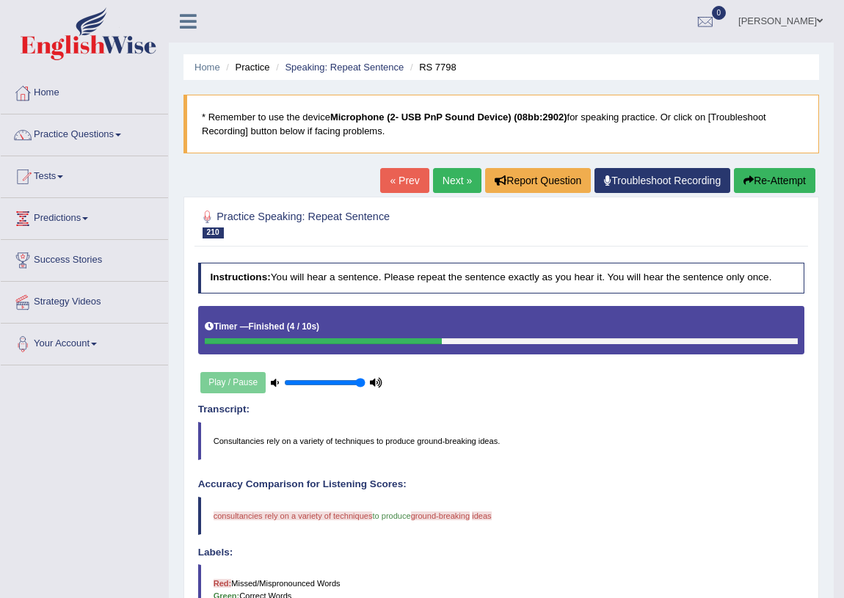
click at [433, 175] on link "Next »" at bounding box center [457, 180] width 48 height 25
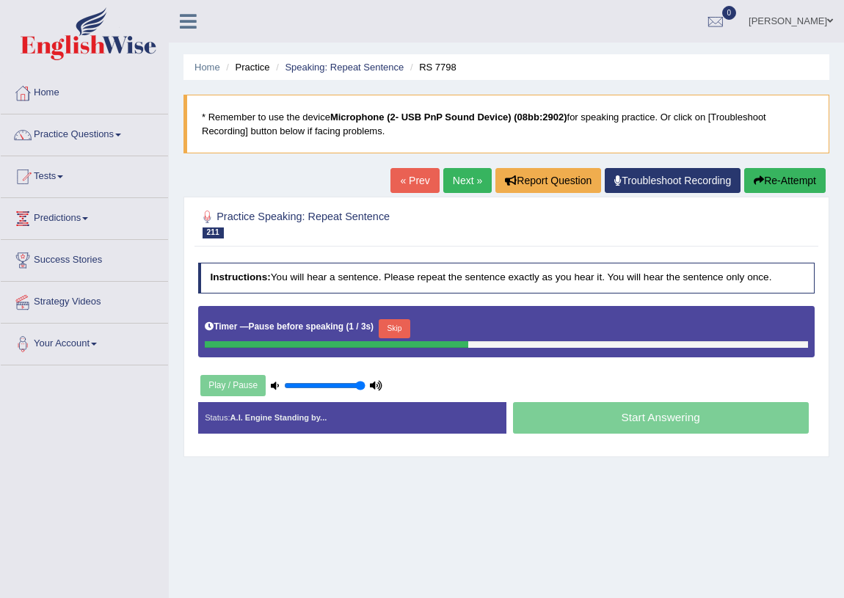
click at [463, 178] on link "Next »" at bounding box center [468, 180] width 48 height 25
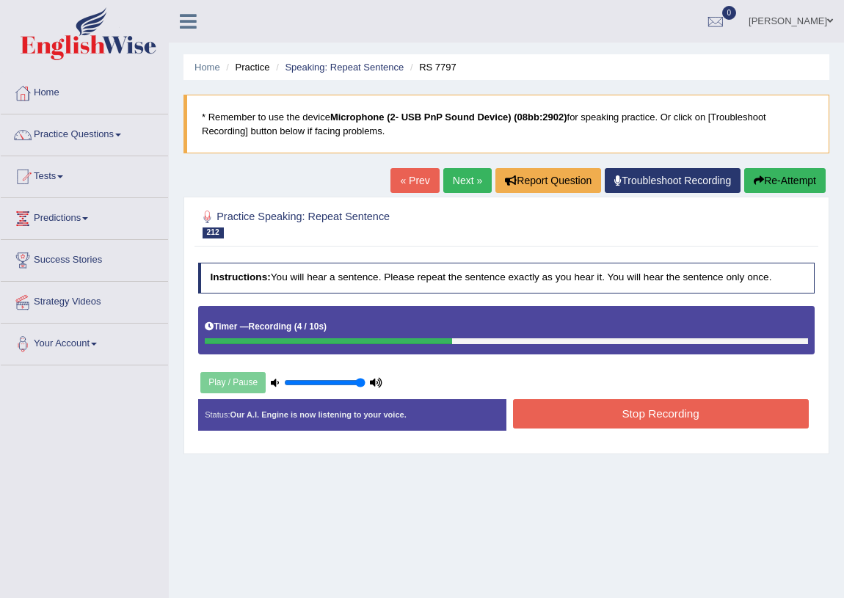
click at [657, 431] on div "Status: Our A.I. Engine is now listening to your voice. Start Answering Stop Re…" at bounding box center [507, 421] width 618 height 45
click at [659, 410] on button "Stop Recording" at bounding box center [661, 413] width 296 height 29
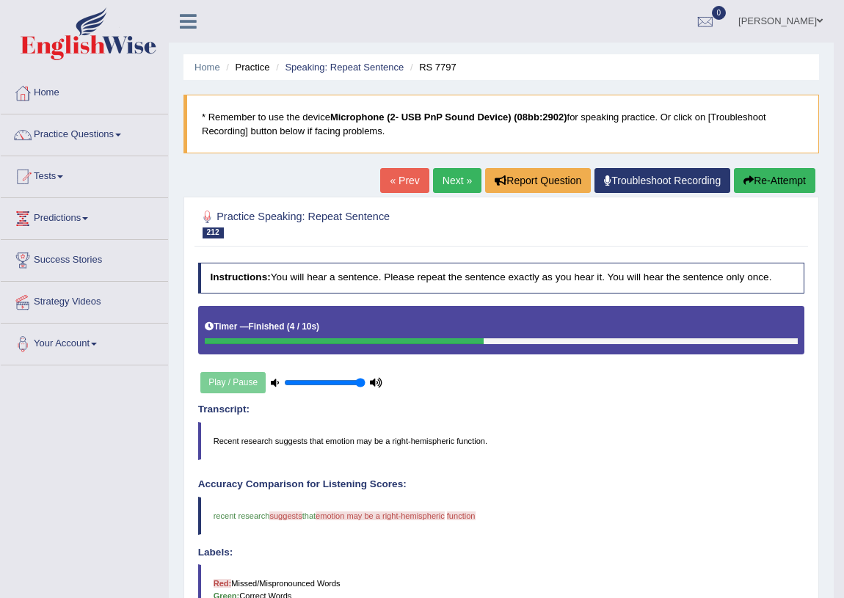
click at [451, 178] on link "Next »" at bounding box center [457, 180] width 48 height 25
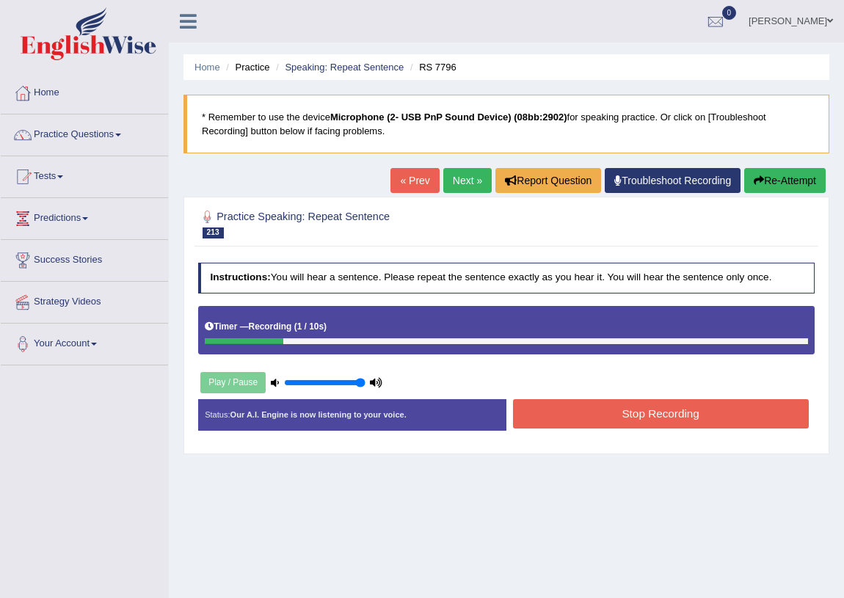
click at [767, 191] on button "Re-Attempt" at bounding box center [786, 180] width 82 height 25
click at [723, 411] on button "Stop Recording" at bounding box center [661, 413] width 296 height 29
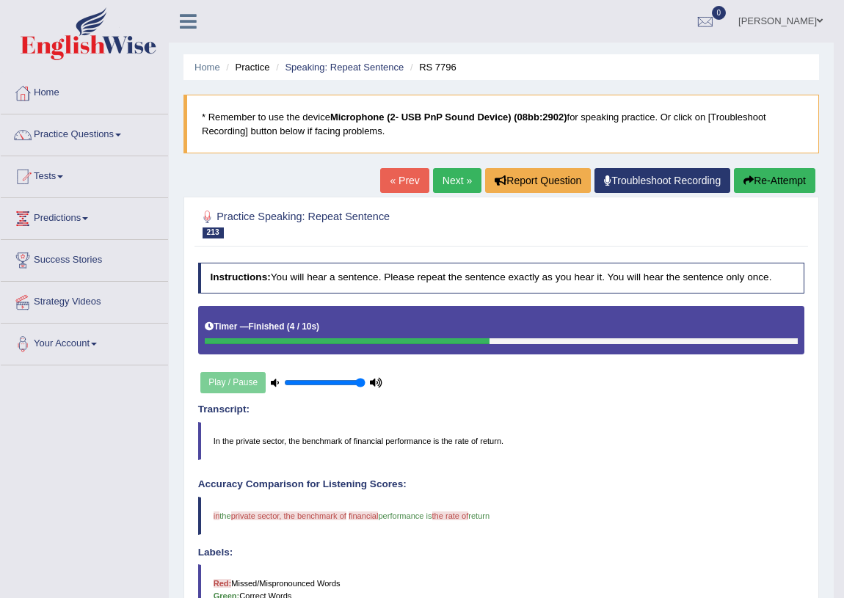
click at [433, 180] on link "Next »" at bounding box center [457, 180] width 48 height 25
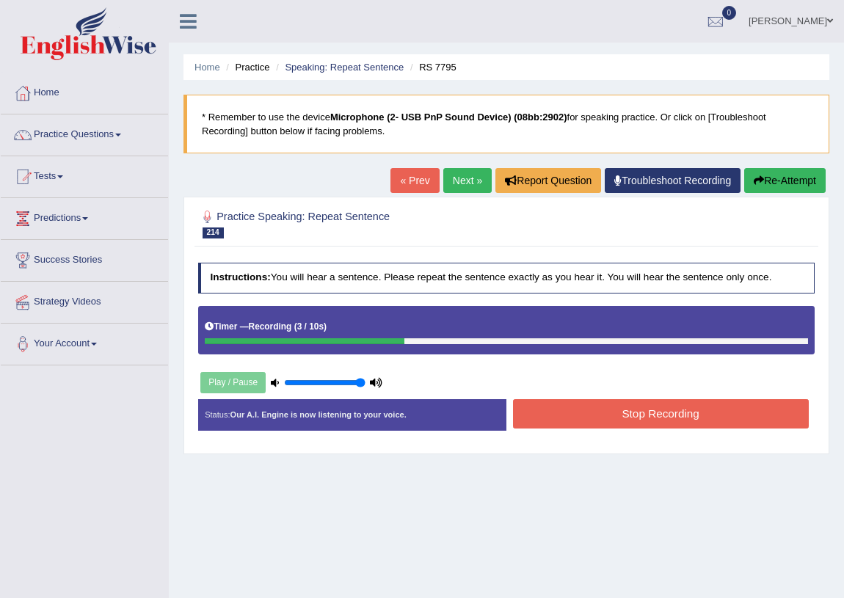
click at [586, 400] on button "Stop Recording" at bounding box center [661, 413] width 296 height 29
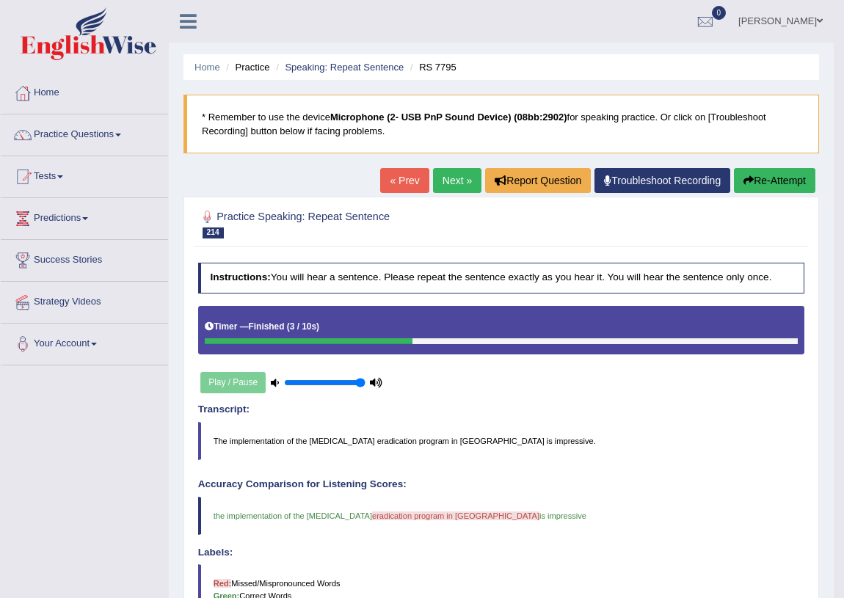
click at [438, 175] on link "Next »" at bounding box center [457, 180] width 48 height 25
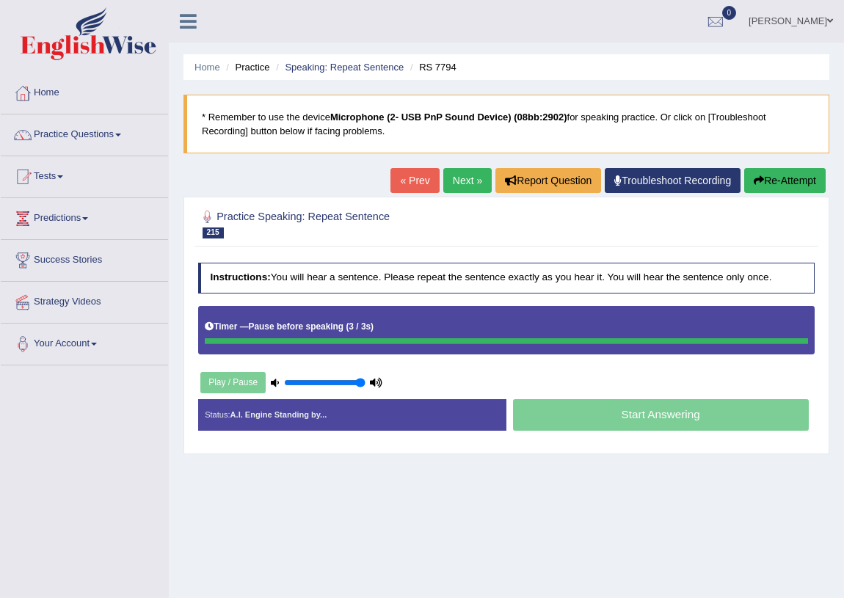
click at [457, 178] on link "Next »" at bounding box center [468, 180] width 48 height 25
click at [32, 91] on div at bounding box center [23, 93] width 22 height 22
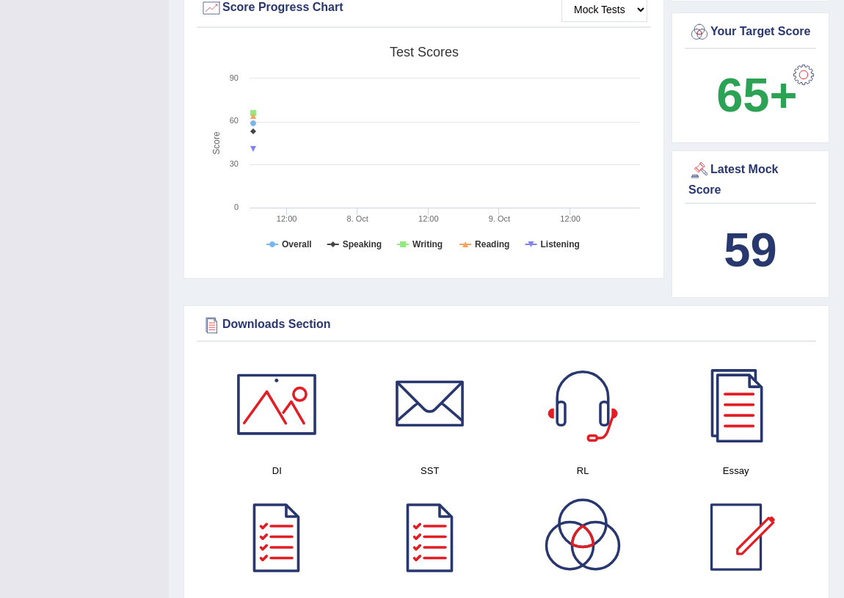
scroll to position [133, 0]
